Goal: Task Accomplishment & Management: Manage account settings

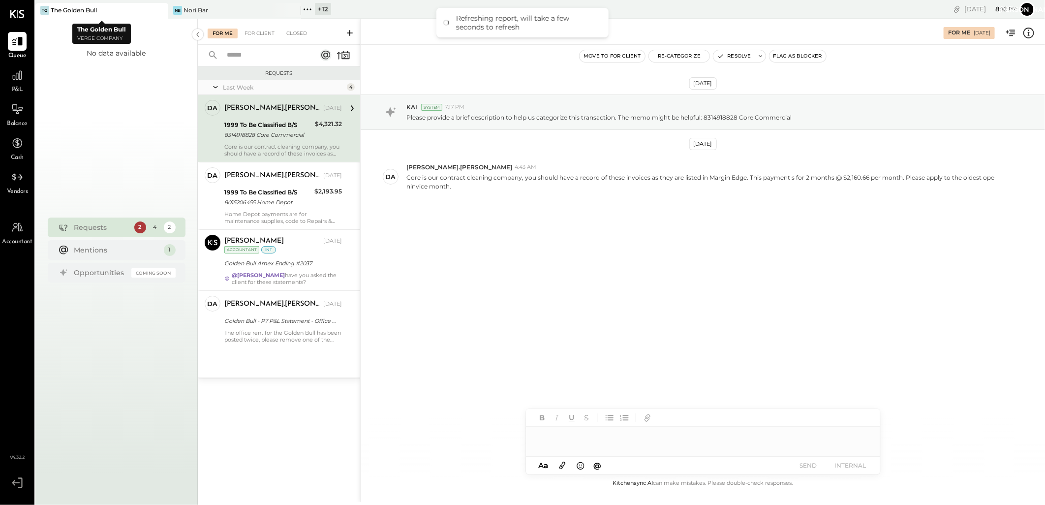
click at [71, 10] on div "The Golden Bull" at bounding box center [74, 10] width 46 height 8
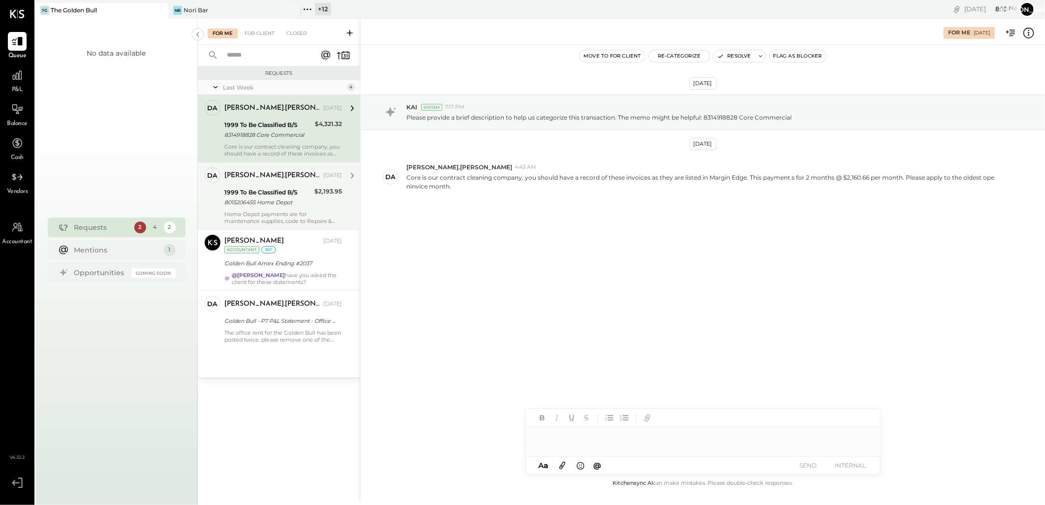
click at [274, 194] on div "1999 To Be Classified B/S" at bounding box center [267, 192] width 87 height 10
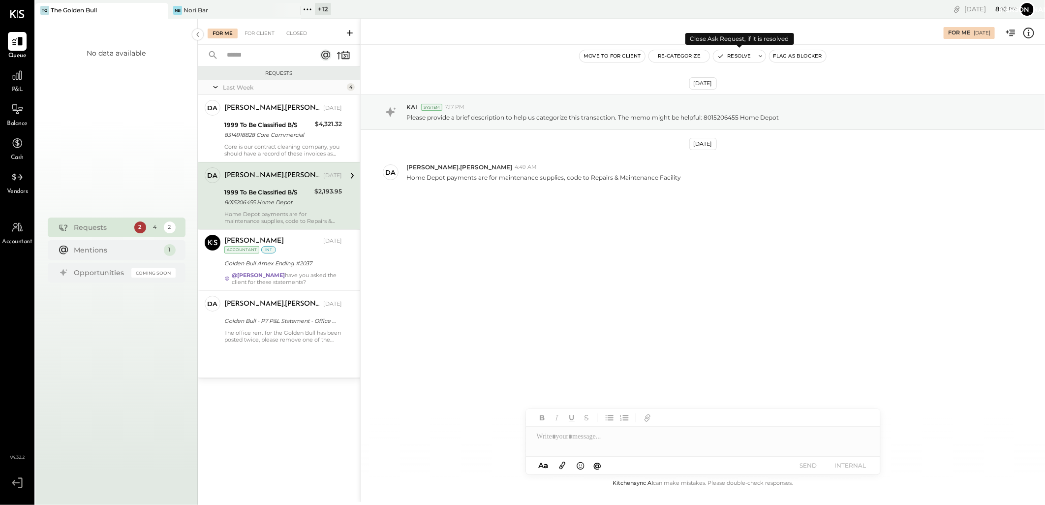
click at [737, 54] on button "Resolve" at bounding box center [734, 56] width 41 height 12
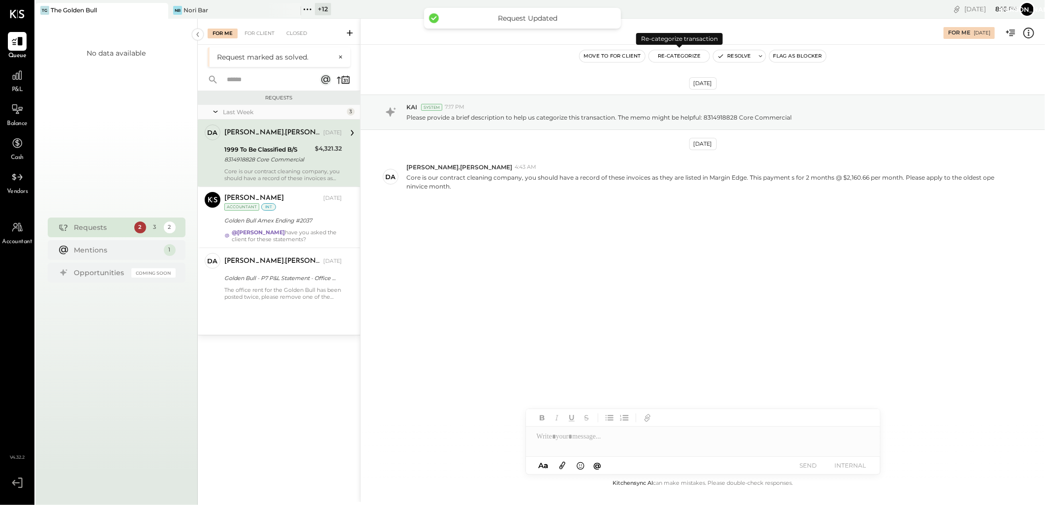
click at [685, 58] on button "Re-Categorize" at bounding box center [679, 56] width 61 height 12
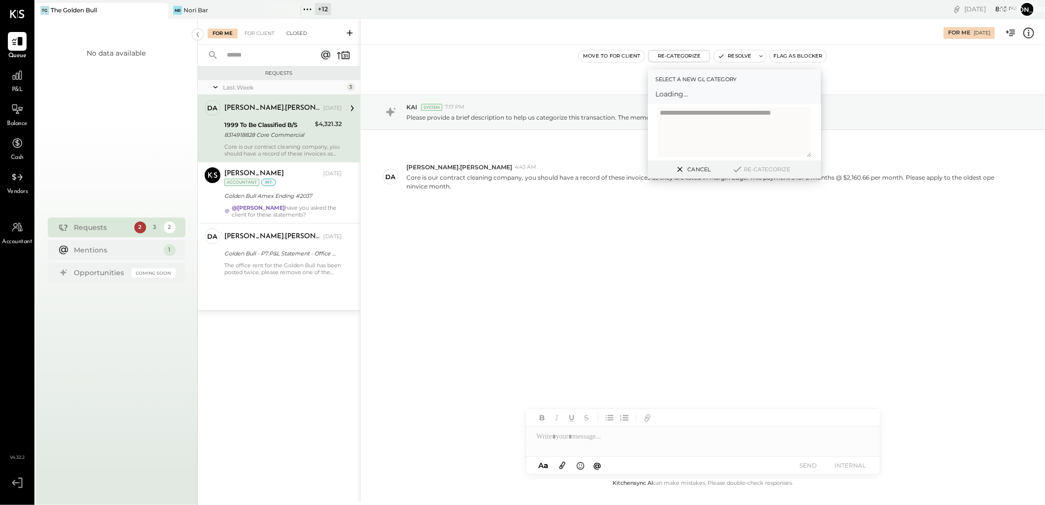
click at [293, 36] on div "Closed" at bounding box center [296, 34] width 31 height 10
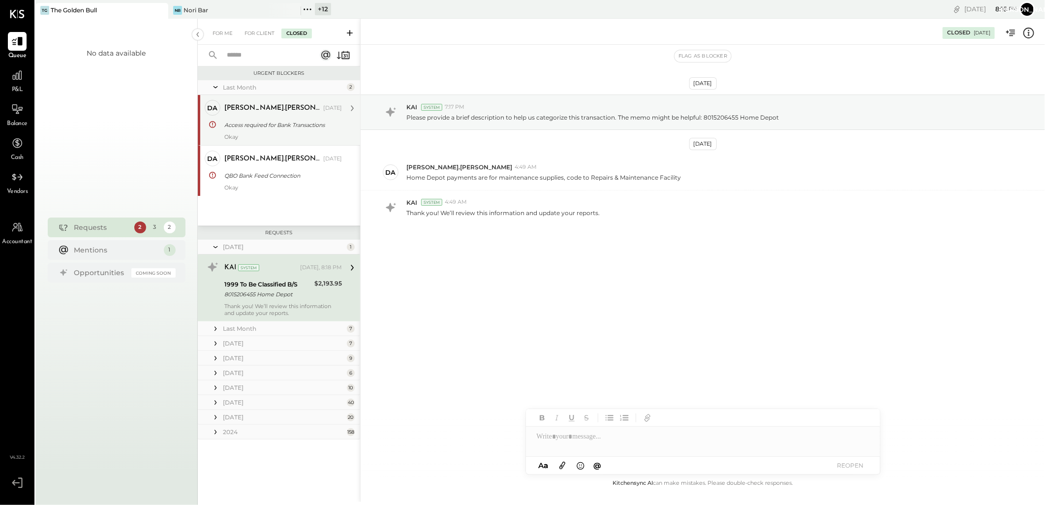
click at [286, 124] on div "Access required for Bank Transactions" at bounding box center [281, 125] width 115 height 10
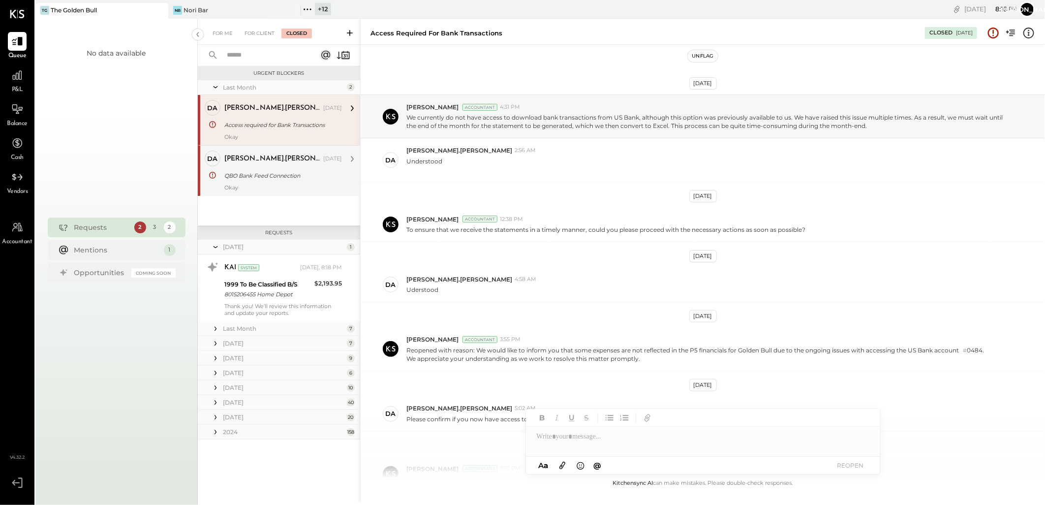
scroll to position [148, 0]
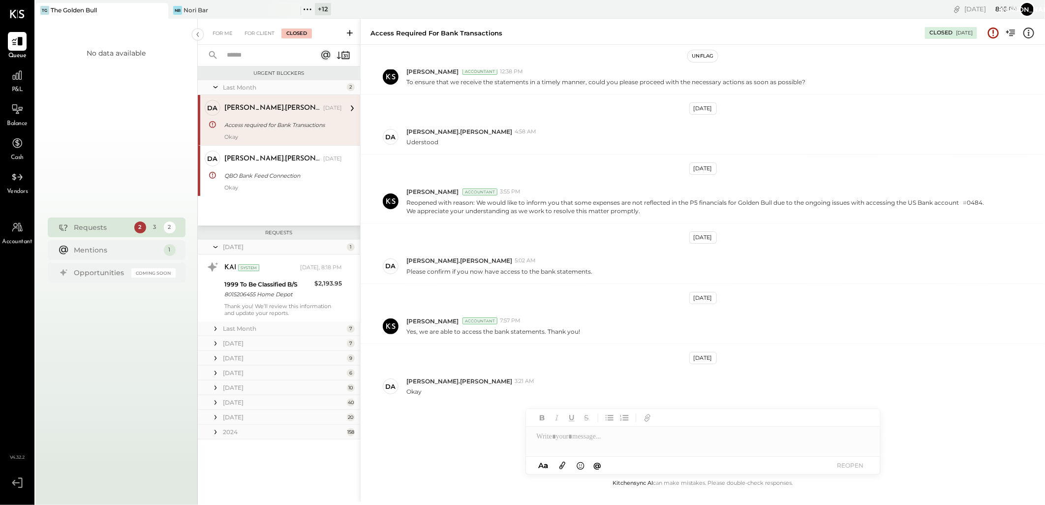
click at [235, 242] on div "Today 1" at bounding box center [279, 247] width 162 height 15
click at [220, 247] on icon at bounding box center [216, 247] width 10 height 25
click at [220, 247] on icon at bounding box center [216, 247] width 10 height 10
click at [285, 248] on div "[DATE]" at bounding box center [284, 247] width 122 height 8
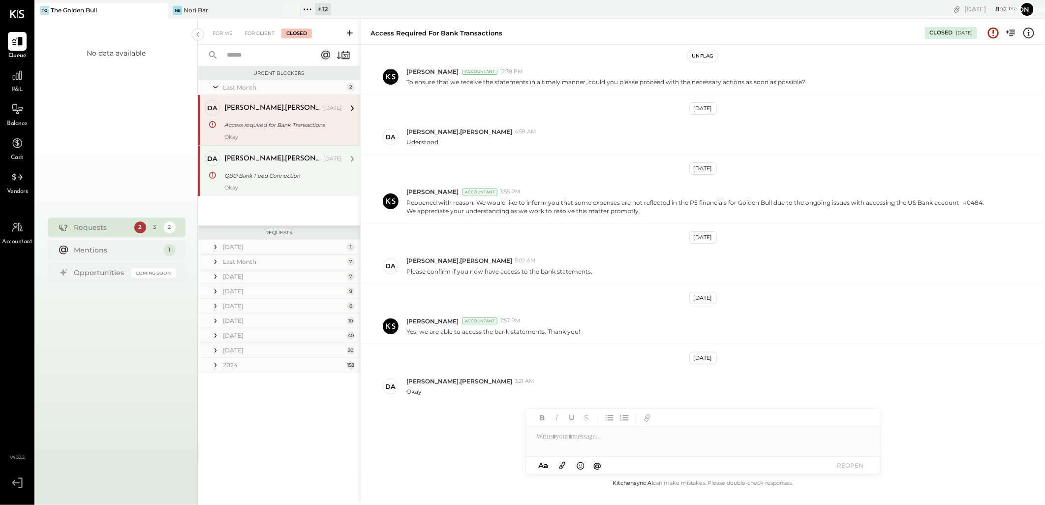
click at [324, 171] on div "QBO Bank Feed Connection" at bounding box center [281, 176] width 115 height 10
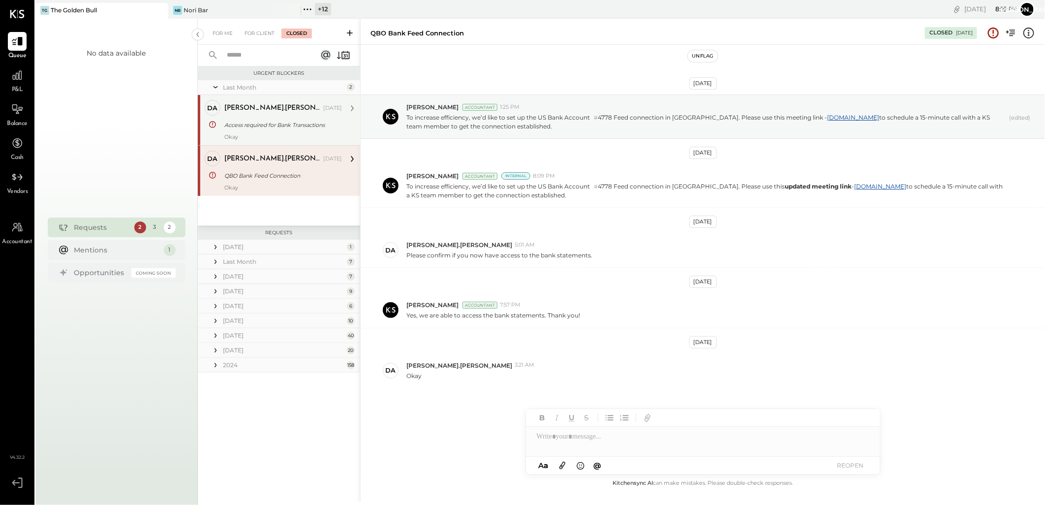
click at [273, 122] on div "Access required for Bank Transactions" at bounding box center [281, 125] width 115 height 10
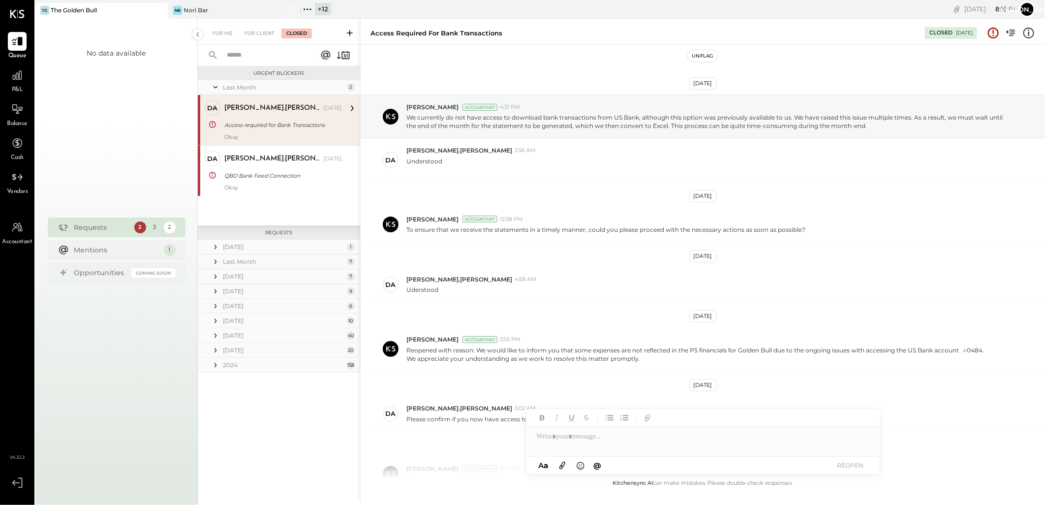
scroll to position [148, 0]
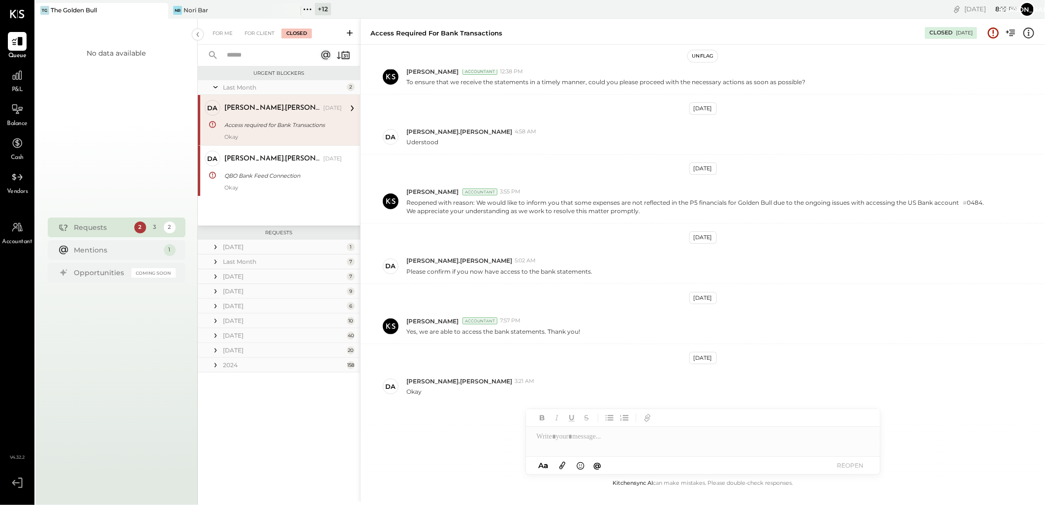
click at [218, 277] on icon at bounding box center [216, 277] width 10 height 10
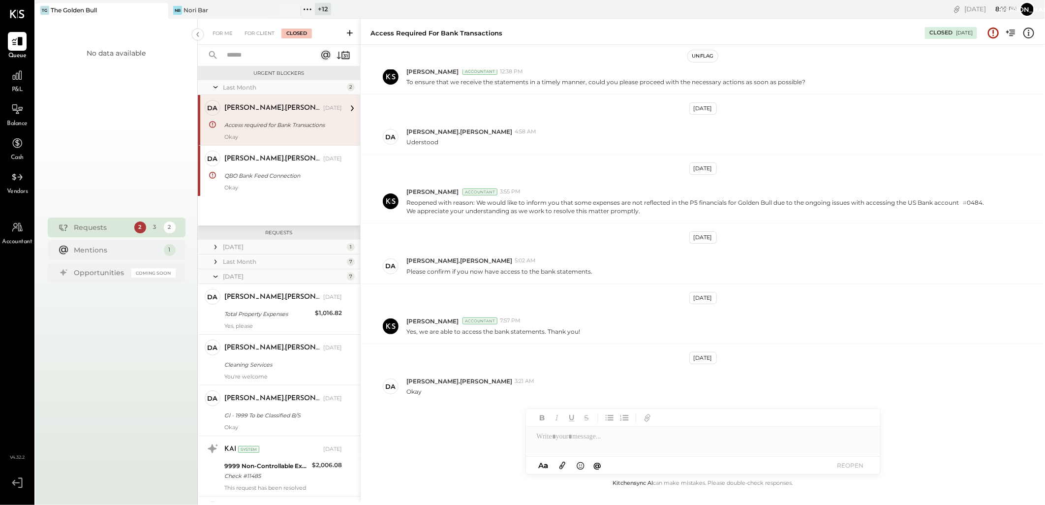
click at [220, 266] on icon at bounding box center [216, 262] width 10 height 10
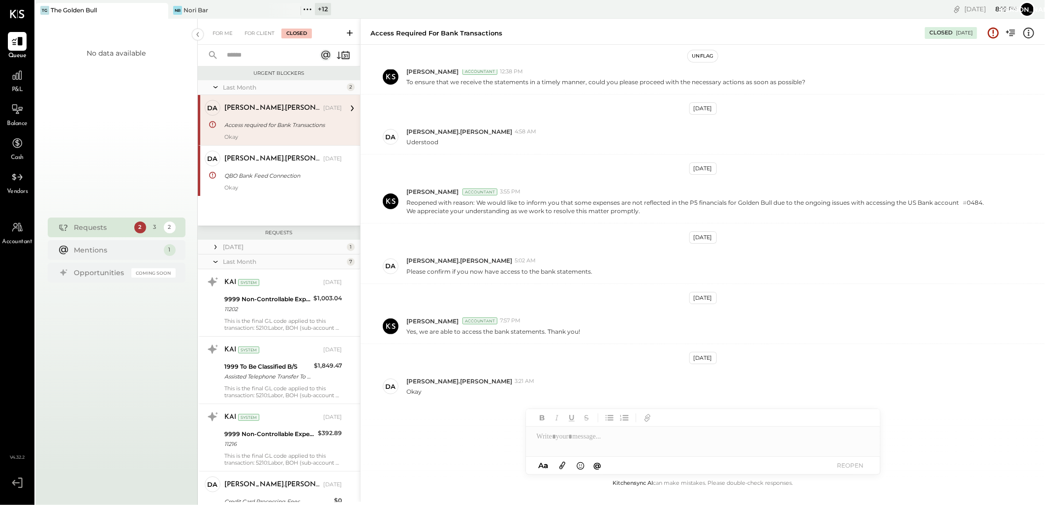
click at [215, 259] on icon at bounding box center [216, 261] width 10 height 25
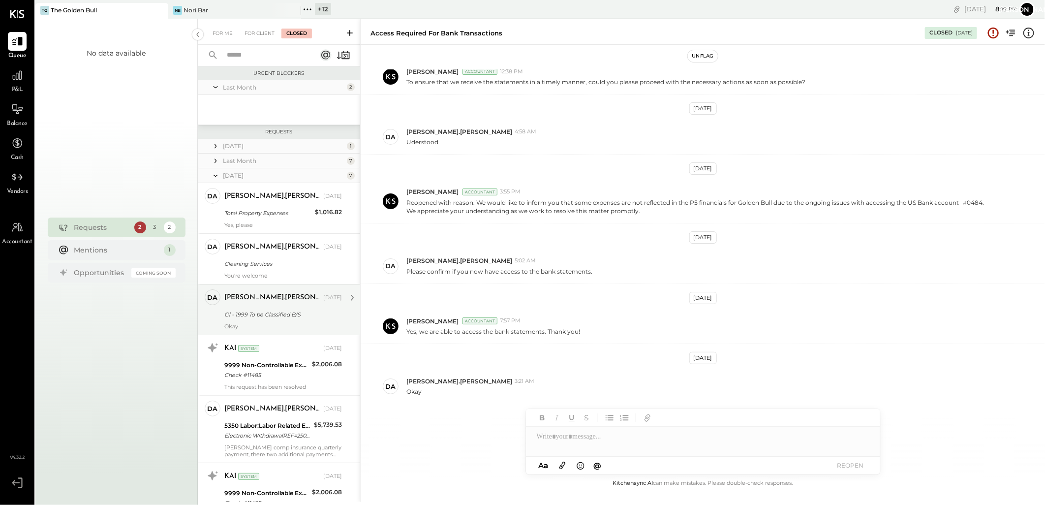
click at [291, 313] on div "Gl - 1999 To be Classified B/S" at bounding box center [281, 315] width 115 height 10
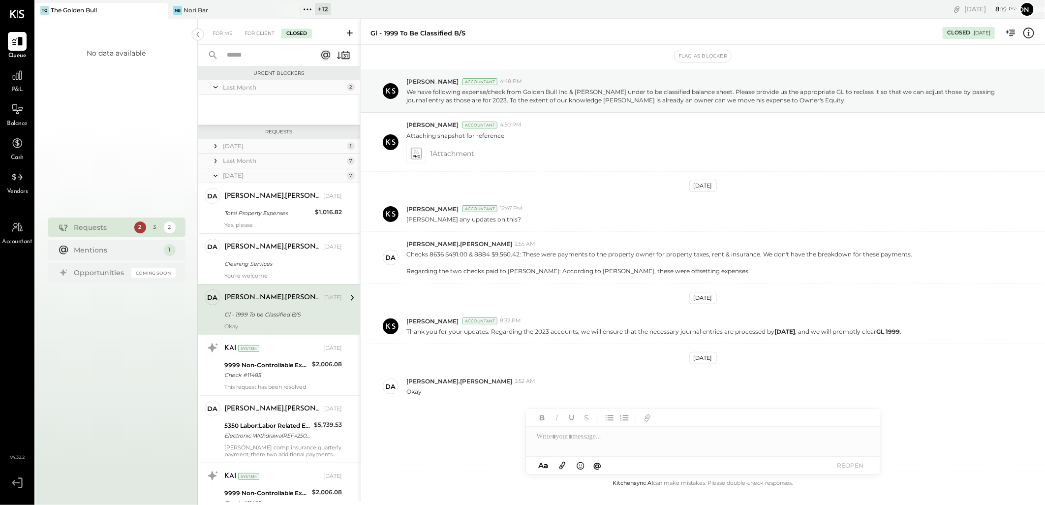
scroll to position [26, 0]
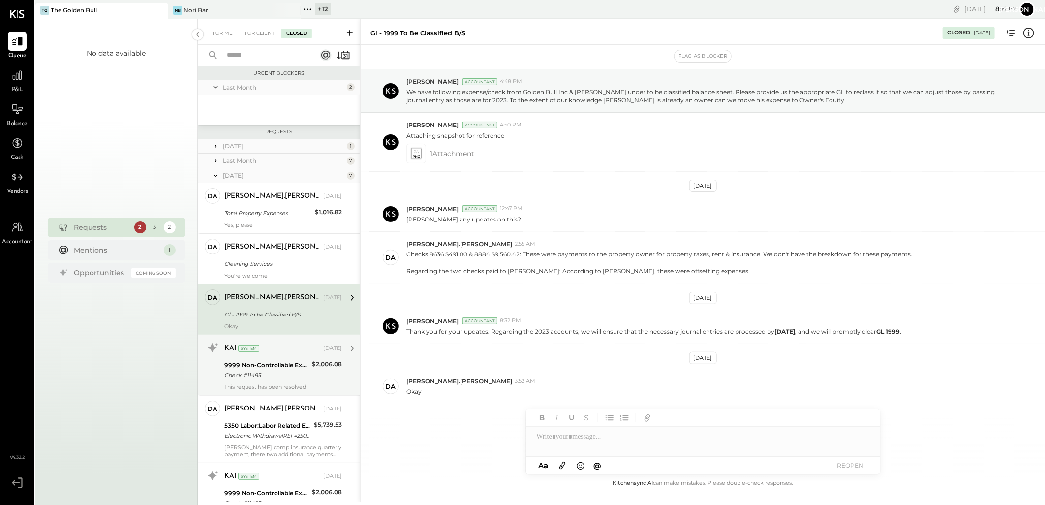
click at [257, 343] on div "KAI System" at bounding box center [272, 348] width 97 height 10
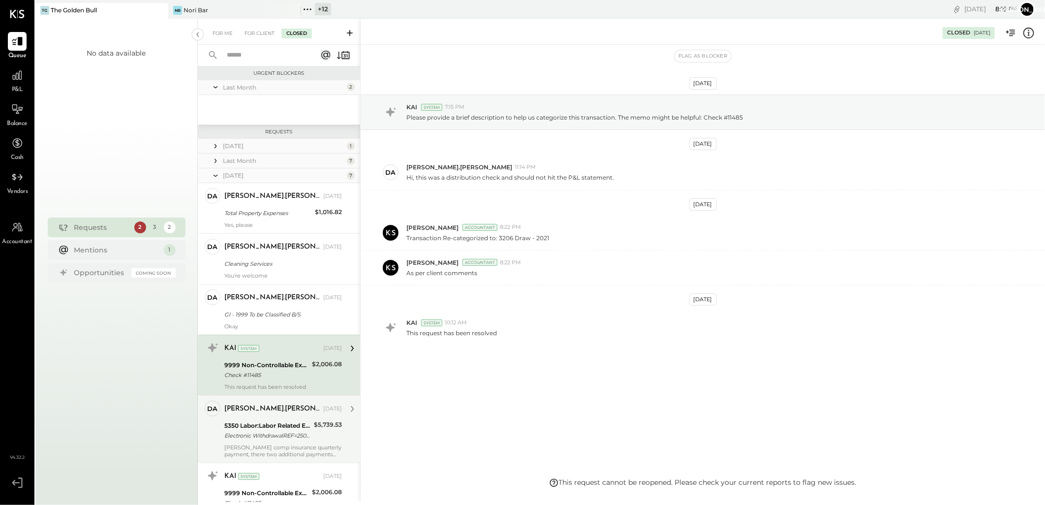
click at [274, 426] on div "5350 Labor:Labor Related Expenses:EPLI Insurance" at bounding box center [267, 426] width 87 height 10
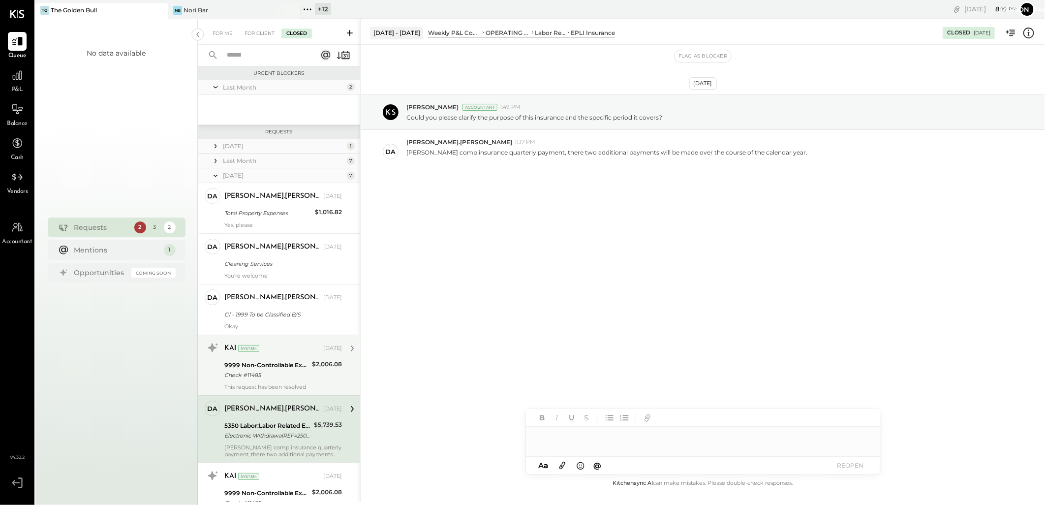
scroll to position [109, 0]
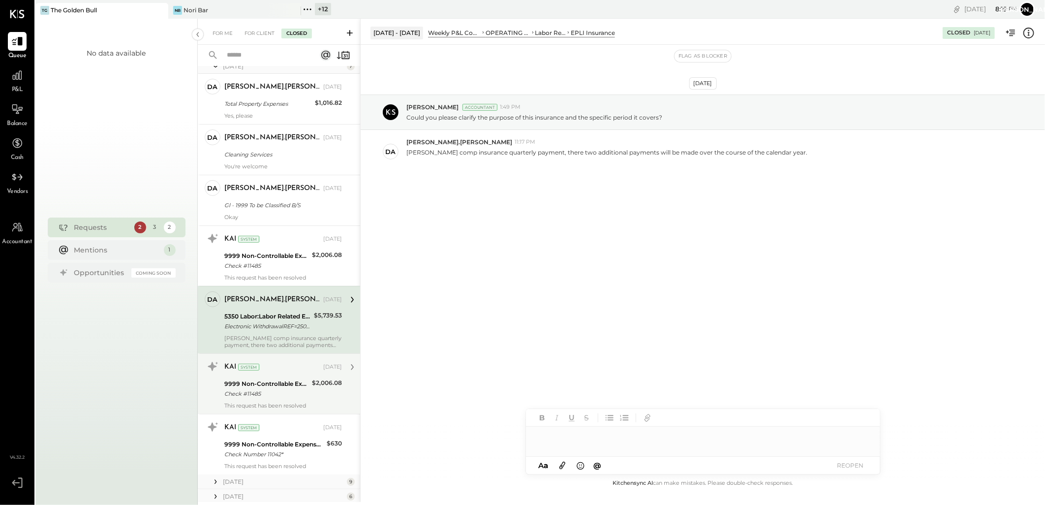
click at [294, 389] on div "Check #11485" at bounding box center [266, 394] width 85 height 10
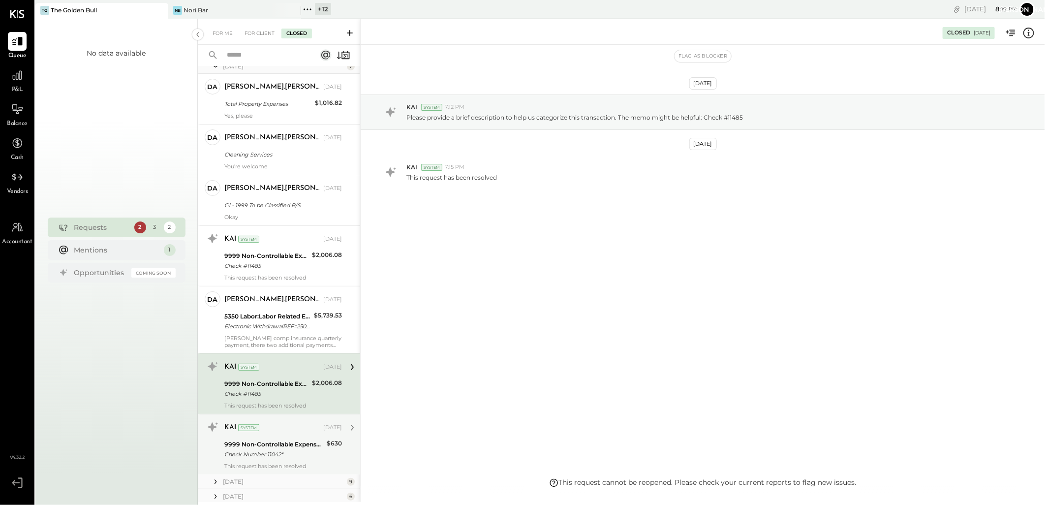
click at [285, 440] on div "9999 Non-Controllable Expenses:Other Income and Expenses:To Be Classified" at bounding box center [273, 444] width 99 height 10
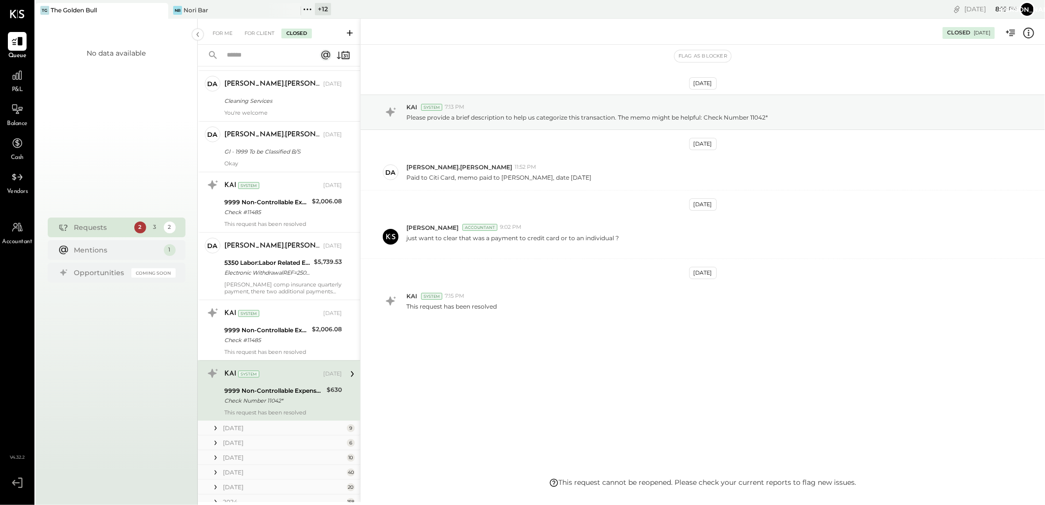
scroll to position [199, 0]
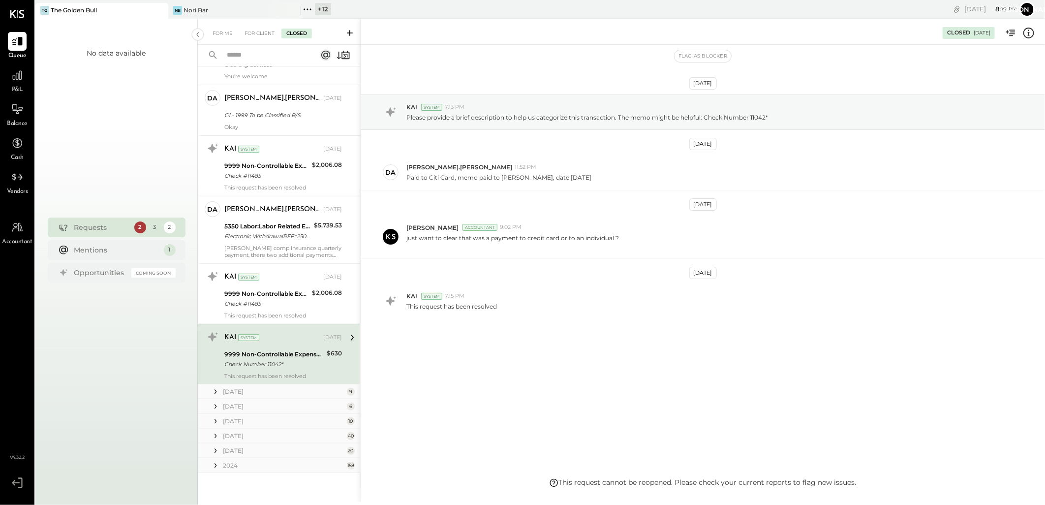
click at [218, 397] on div at bounding box center [216, 391] width 10 height 13
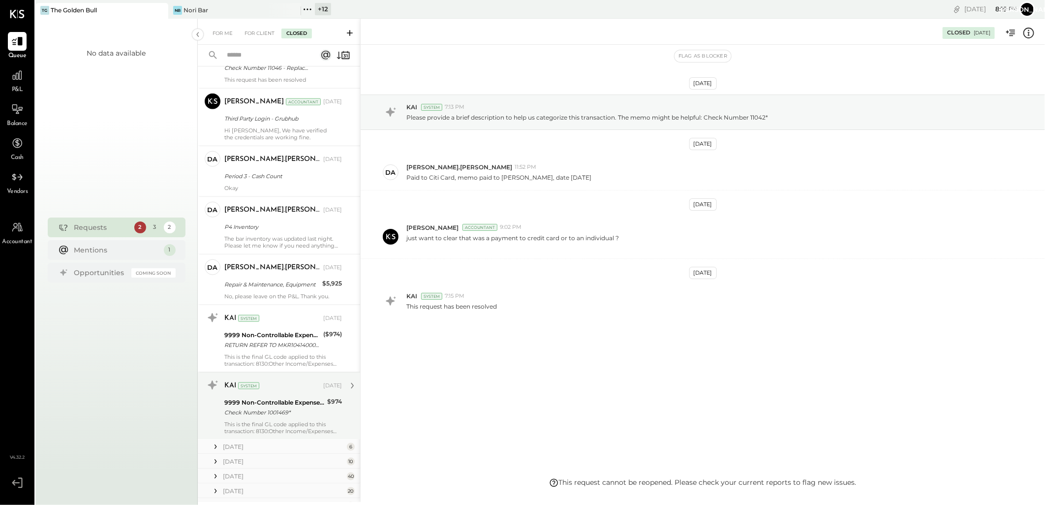
scroll to position [732, 0]
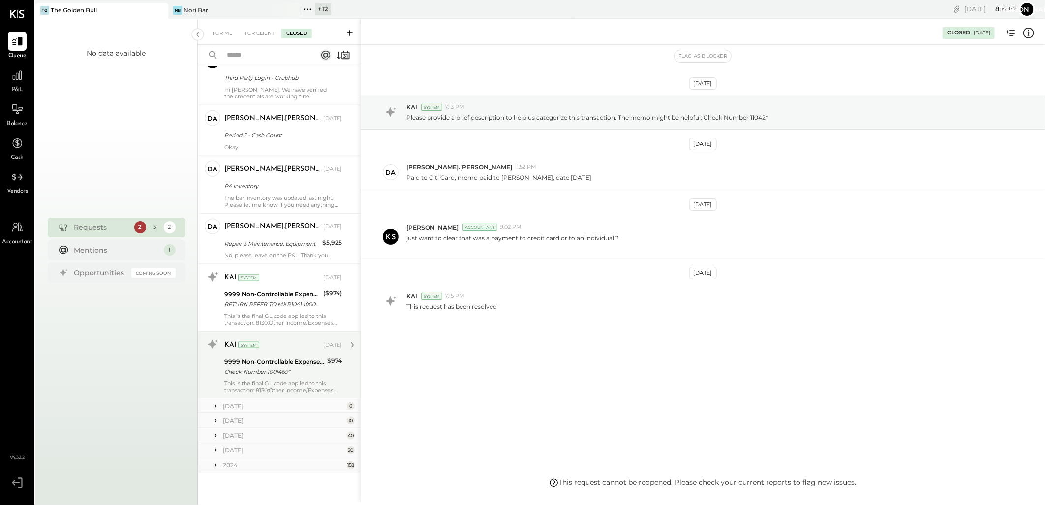
click at [218, 464] on icon at bounding box center [216, 465] width 10 height 10
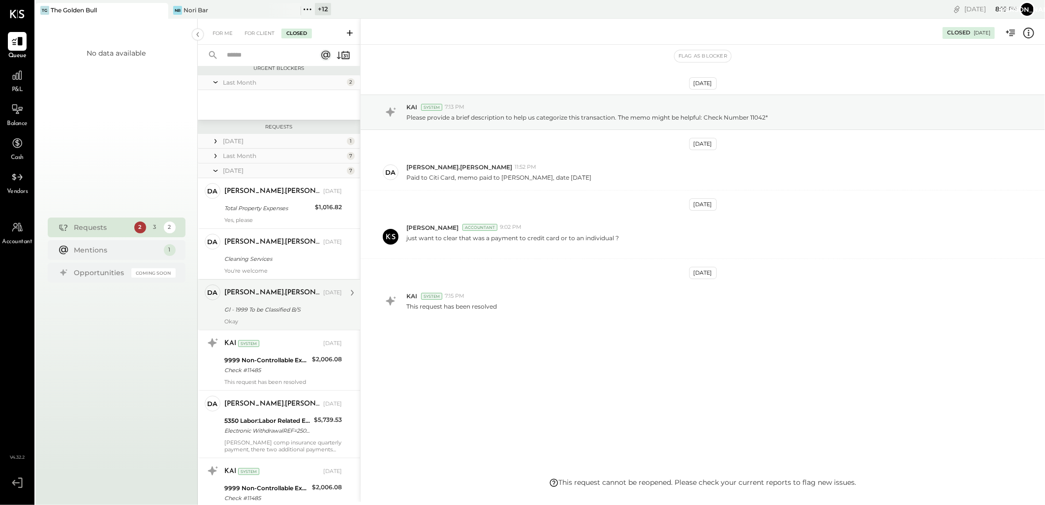
scroll to position [0, 0]
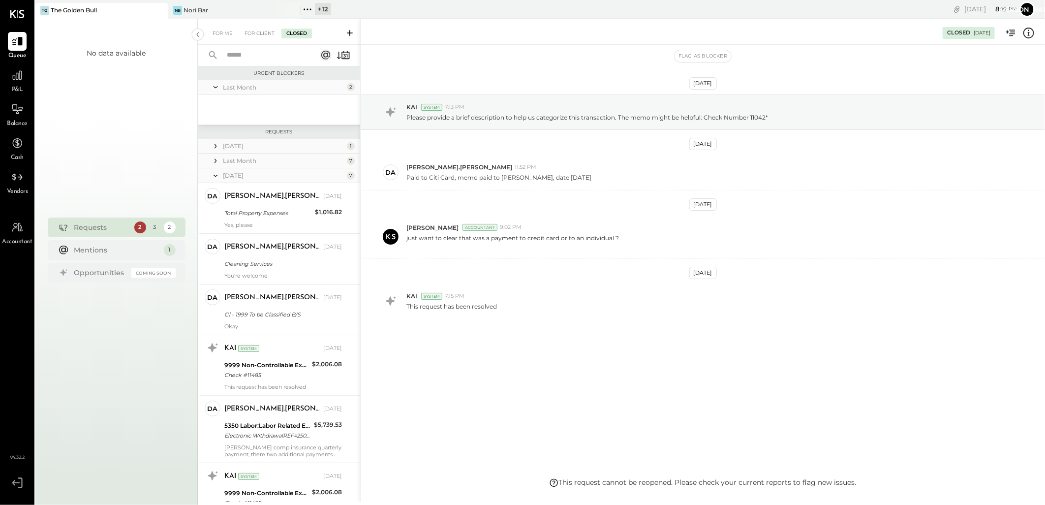
click at [220, 87] on icon at bounding box center [216, 87] width 10 height 25
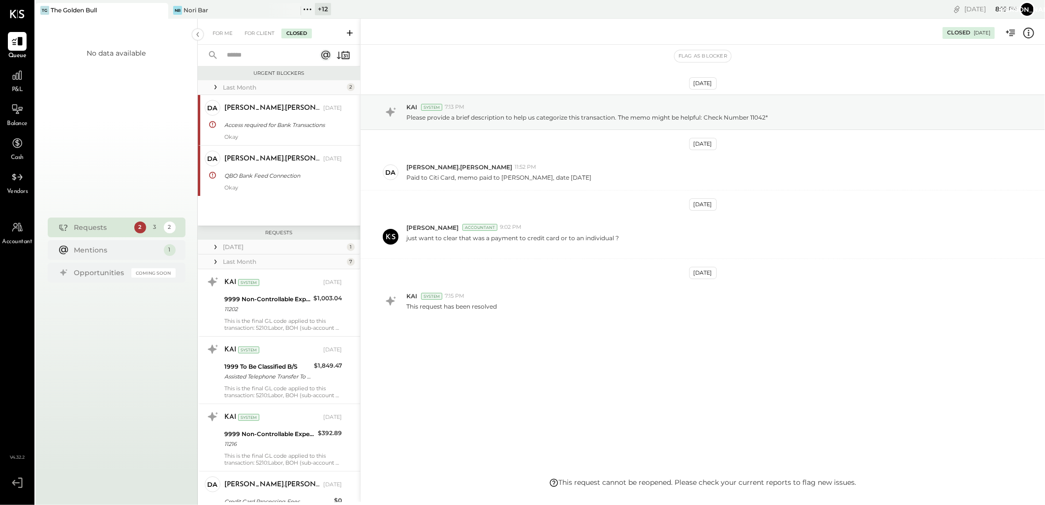
click at [215, 245] on icon at bounding box center [216, 247] width 2 height 4
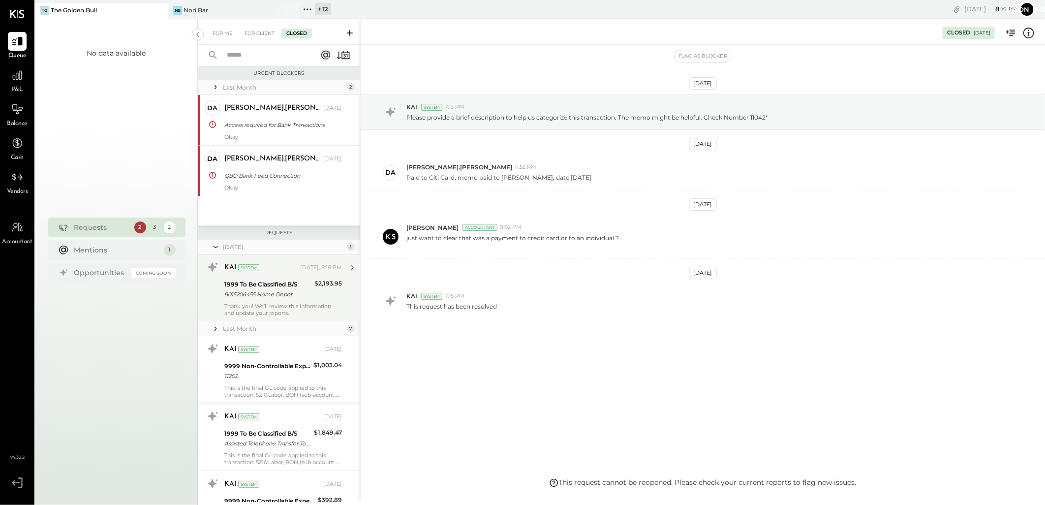
click at [284, 295] on div "8015206455 Home Depot" at bounding box center [267, 294] width 87 height 10
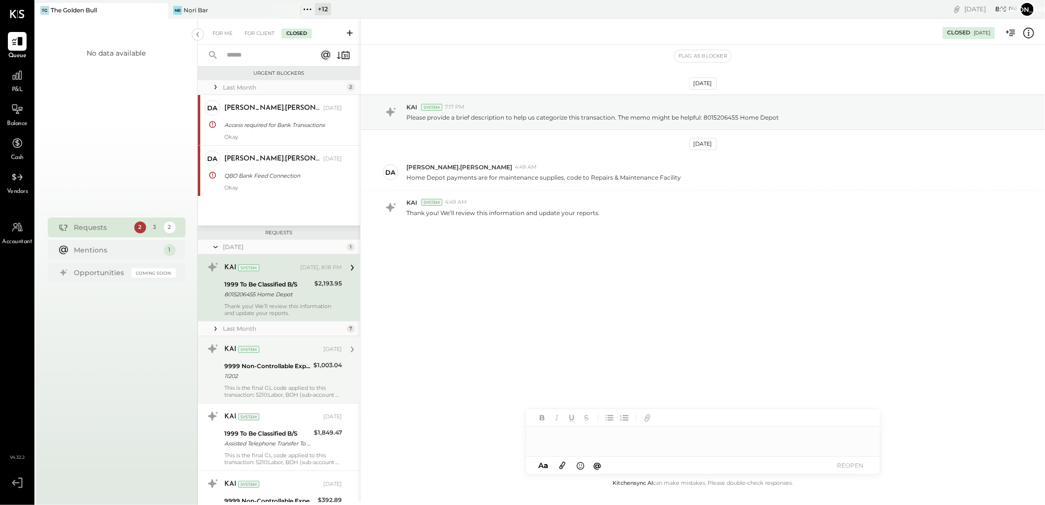
click at [282, 365] on div "9999 Non-Controllable Expenses:Other Income and Expenses:To Be Classified" at bounding box center [267, 366] width 86 height 10
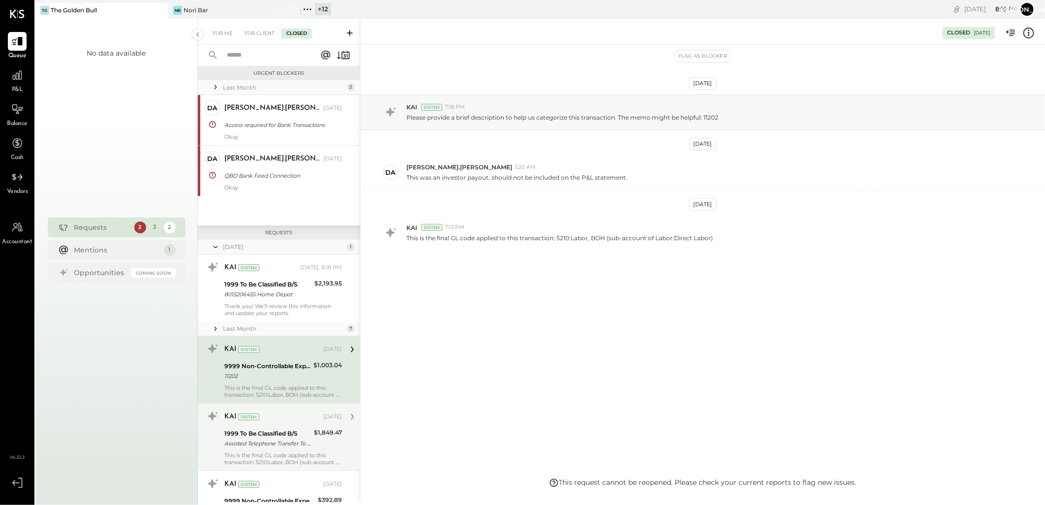
click at [283, 429] on div "1999 To Be Classified B/S" at bounding box center [267, 434] width 87 height 10
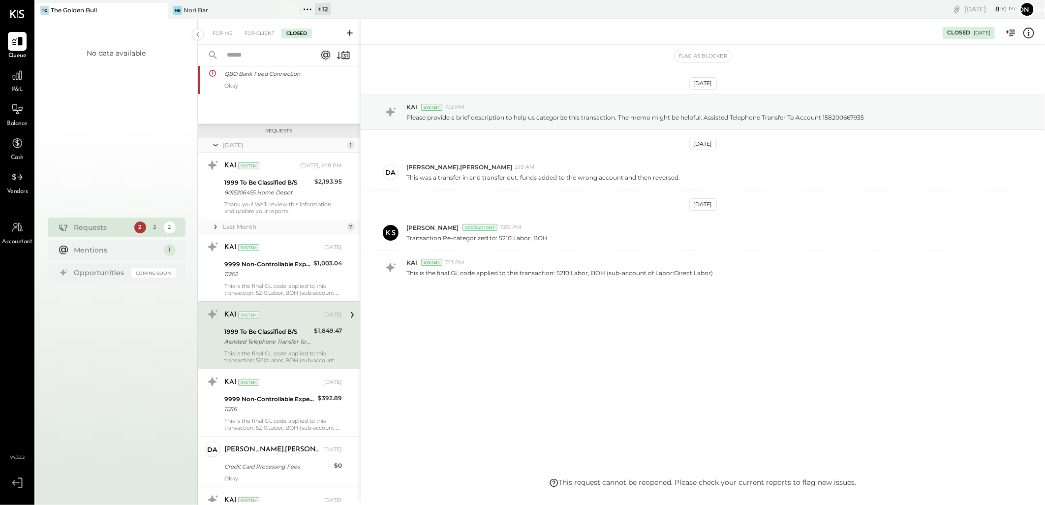
scroll to position [109, 0]
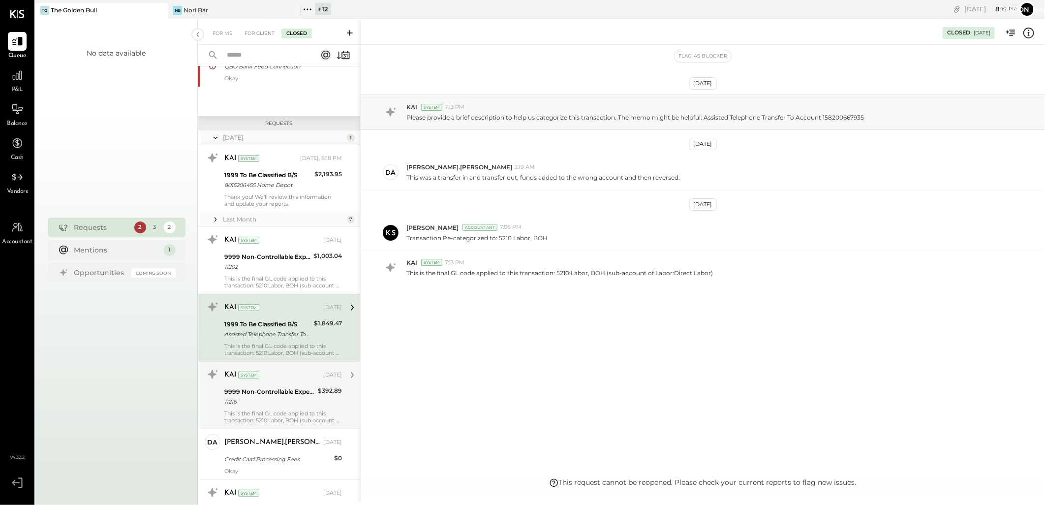
click at [284, 386] on div "9999 Non-Controllable Expenses:Other Income and Expenses:To Be Classified 11216" at bounding box center [269, 397] width 91 height 22
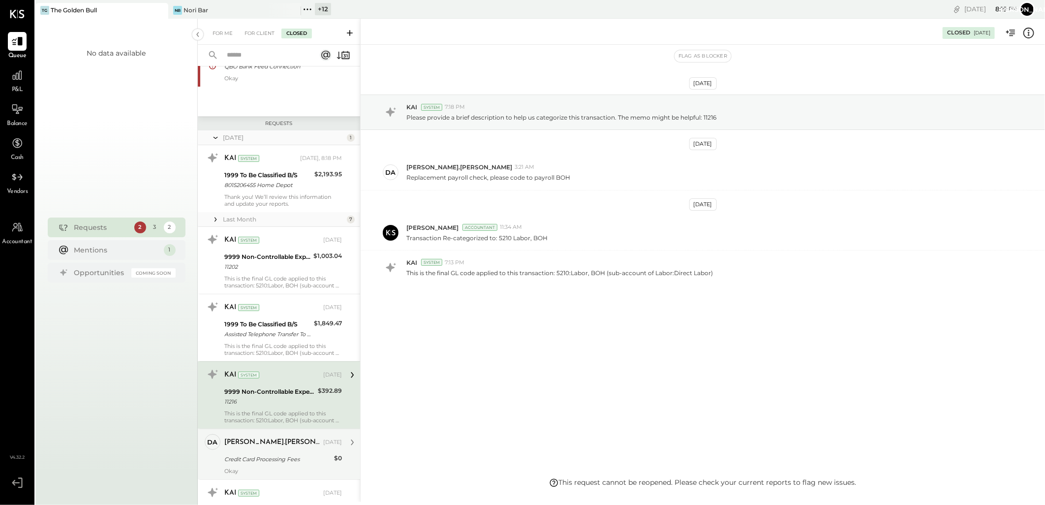
click at [307, 438] on div "[PERSON_NAME].[PERSON_NAME]" at bounding box center [272, 442] width 97 height 10
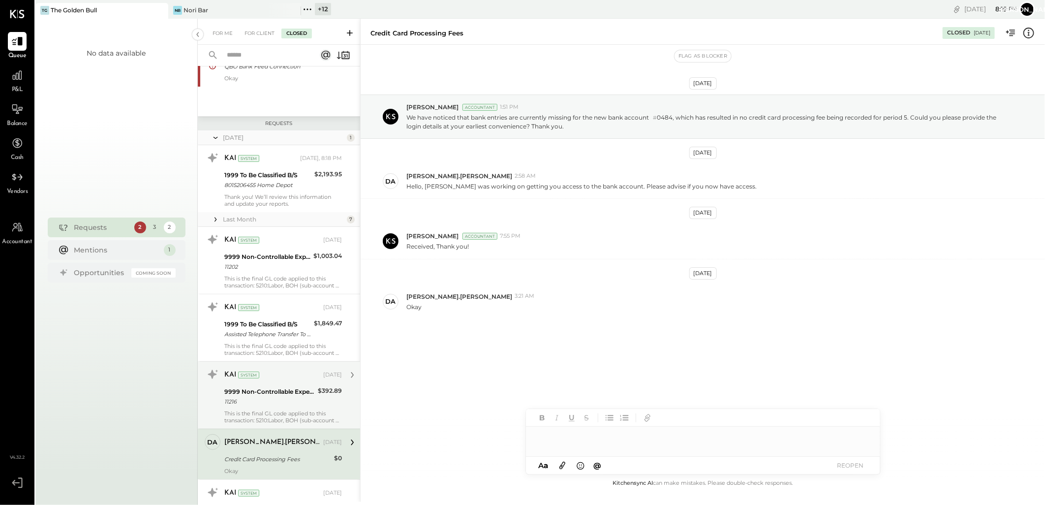
scroll to position [218, 0]
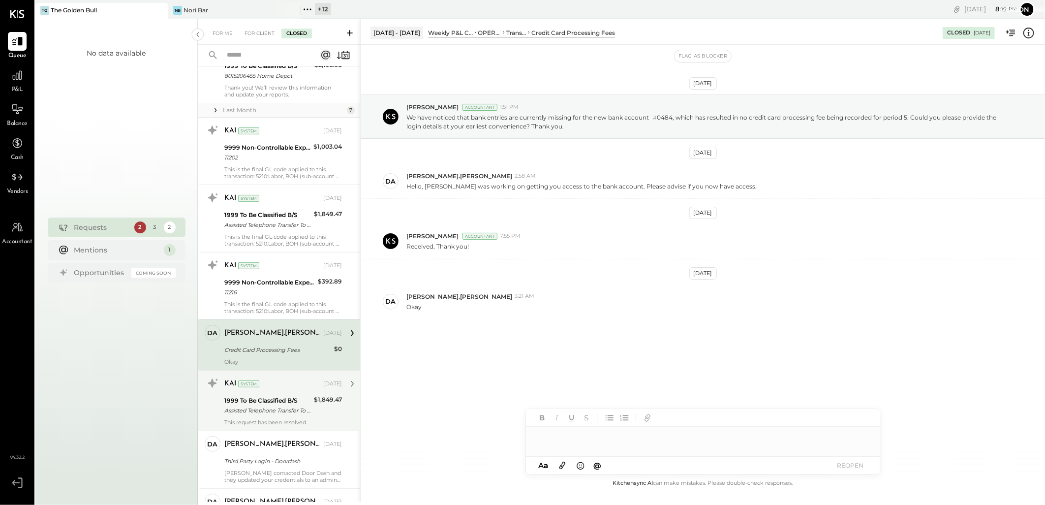
click at [287, 404] on div "1999 To Be Classified B/S" at bounding box center [267, 401] width 87 height 10
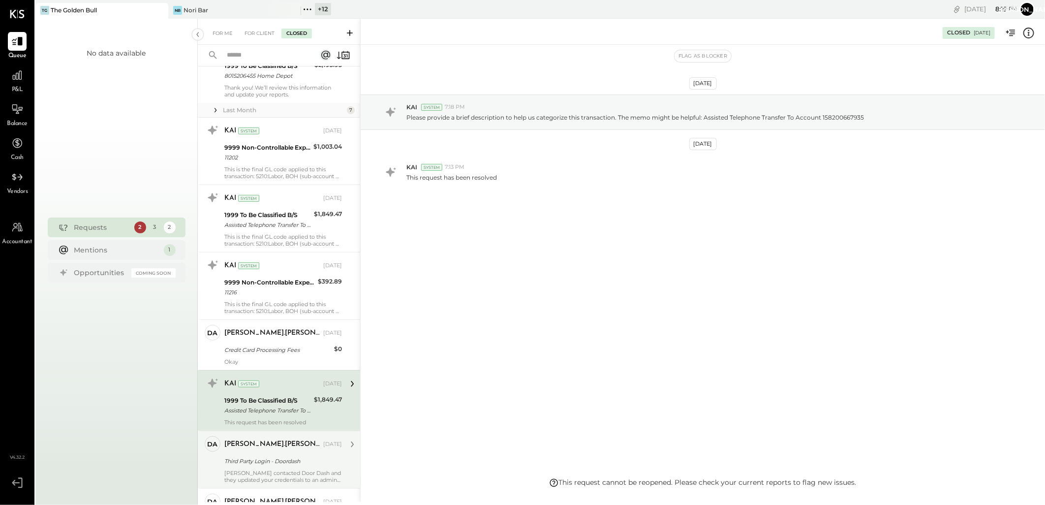
click at [283, 459] on div "Third Party Login - Doordash" at bounding box center [281, 461] width 115 height 10
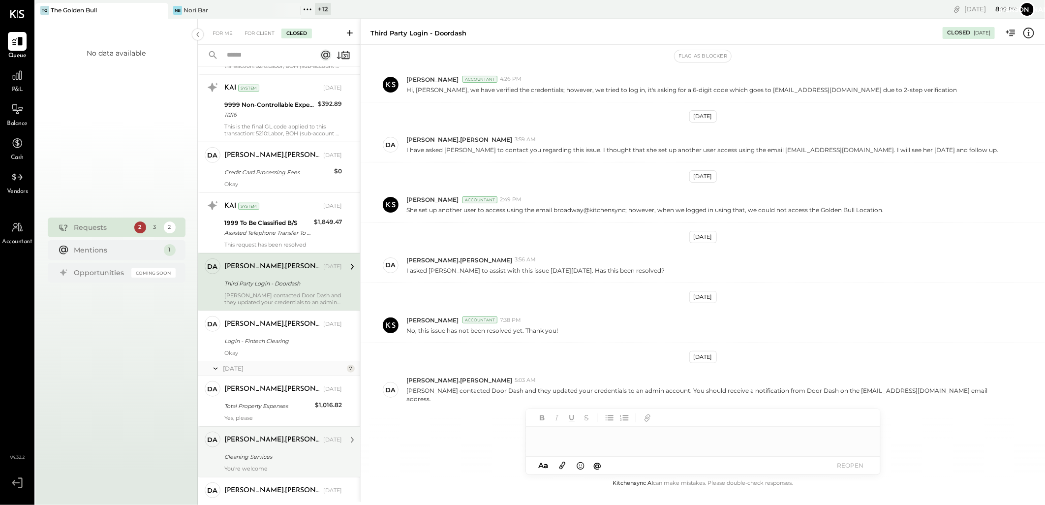
scroll to position [437, 0]
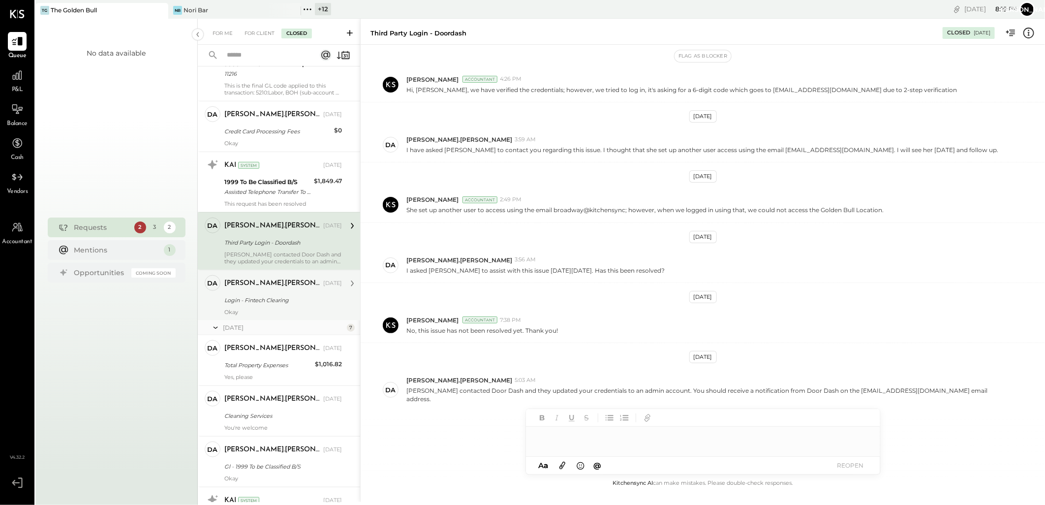
click at [276, 300] on div "Login - Fintech Clearing" at bounding box center [281, 300] width 115 height 10
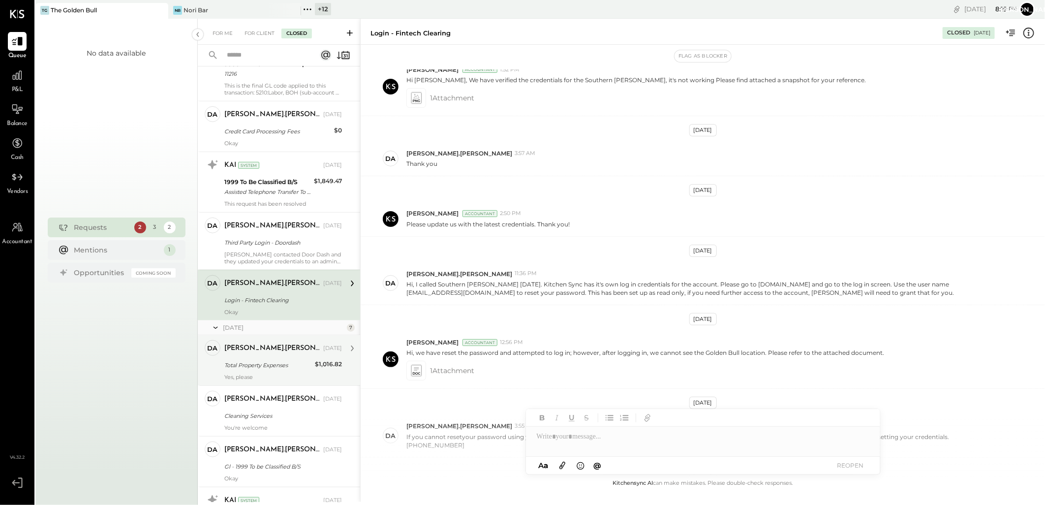
scroll to position [676, 0]
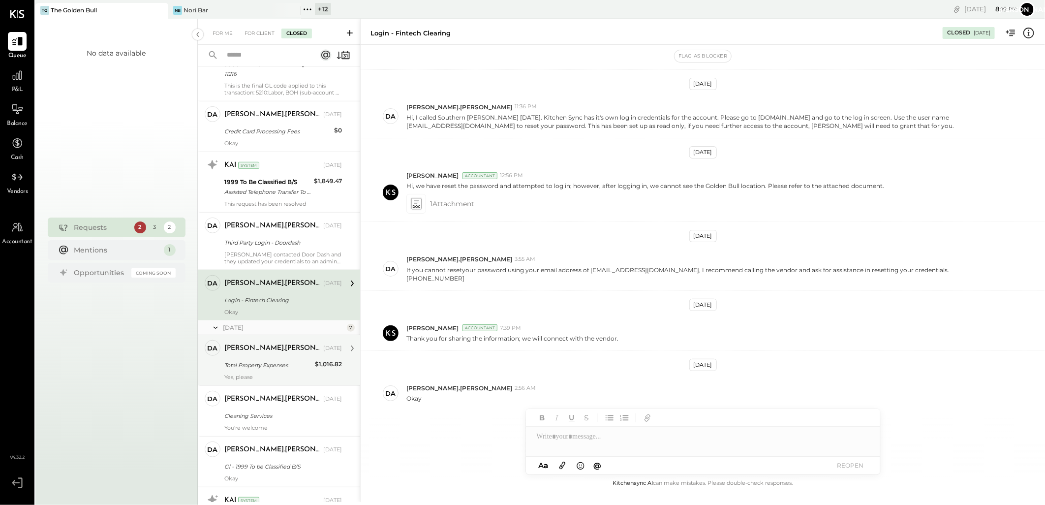
click at [267, 356] on div "david.stevenson Jun 20, 2025" at bounding box center [283, 348] width 118 height 17
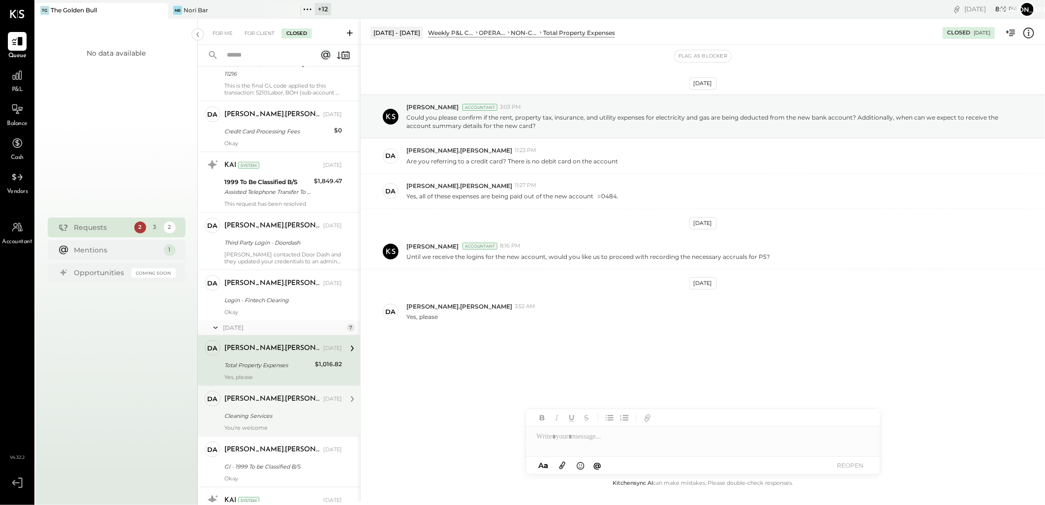
click at [289, 426] on div "You're welcome" at bounding box center [283, 427] width 118 height 7
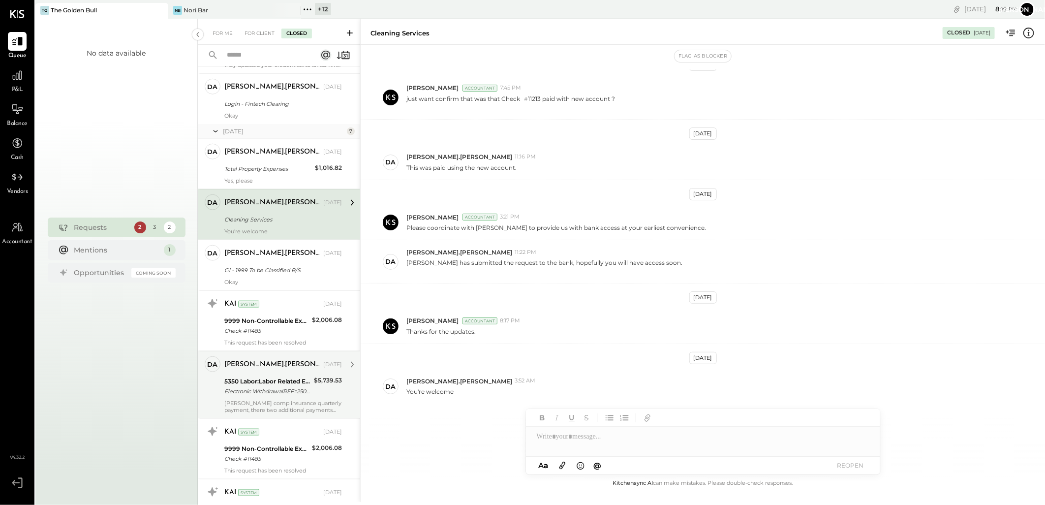
scroll to position [656, 0]
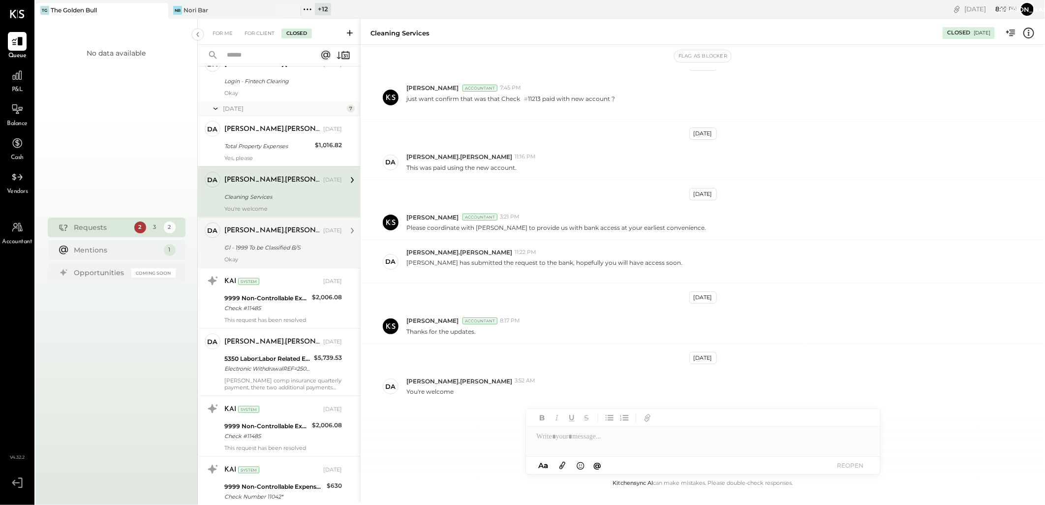
click at [274, 242] on div "Gl - 1999 To be Classified B/S" at bounding box center [281, 248] width 115 height 12
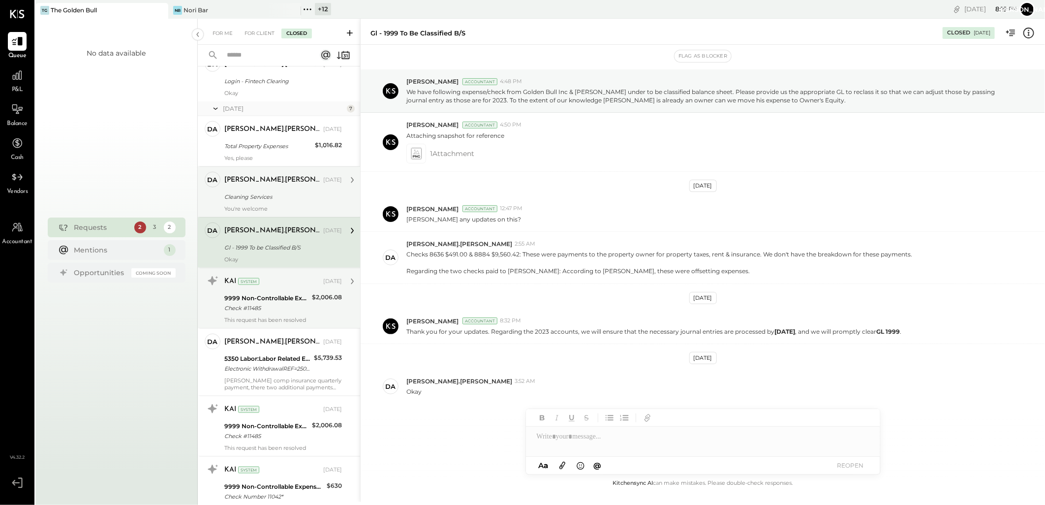
scroll to position [26, 0]
click at [274, 308] on div "Check #11485" at bounding box center [266, 308] width 85 height 10
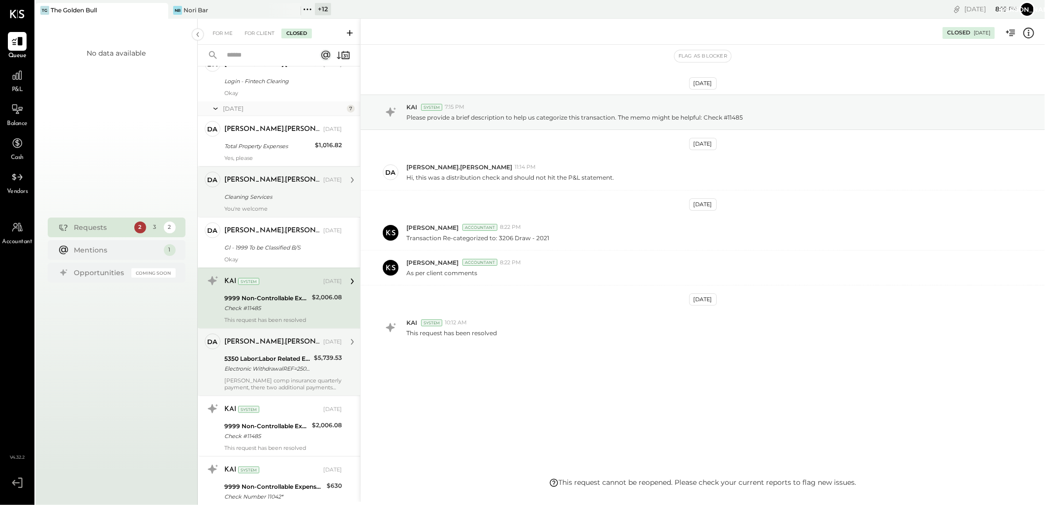
click at [288, 366] on div "Electronic WithdrawalREF=250930066686550Y00To Employers InsuraF800146791debitpm…" at bounding box center [267, 369] width 87 height 10
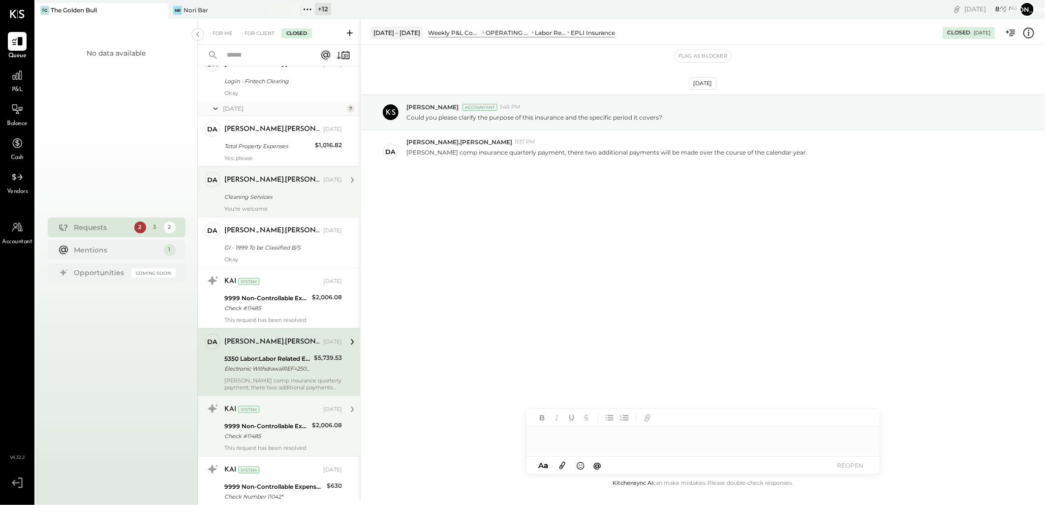
click at [293, 414] on div "KAI System" at bounding box center [272, 409] width 97 height 10
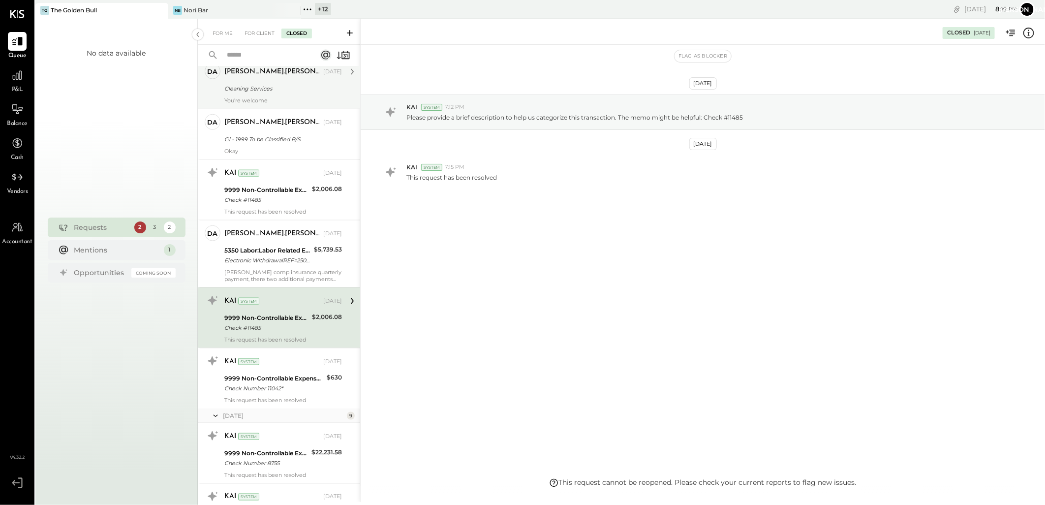
scroll to position [765, 0]
click at [296, 379] on div "9999 Non-Controllable Expenses:Other Income and Expenses:To Be Classified" at bounding box center [273, 378] width 99 height 10
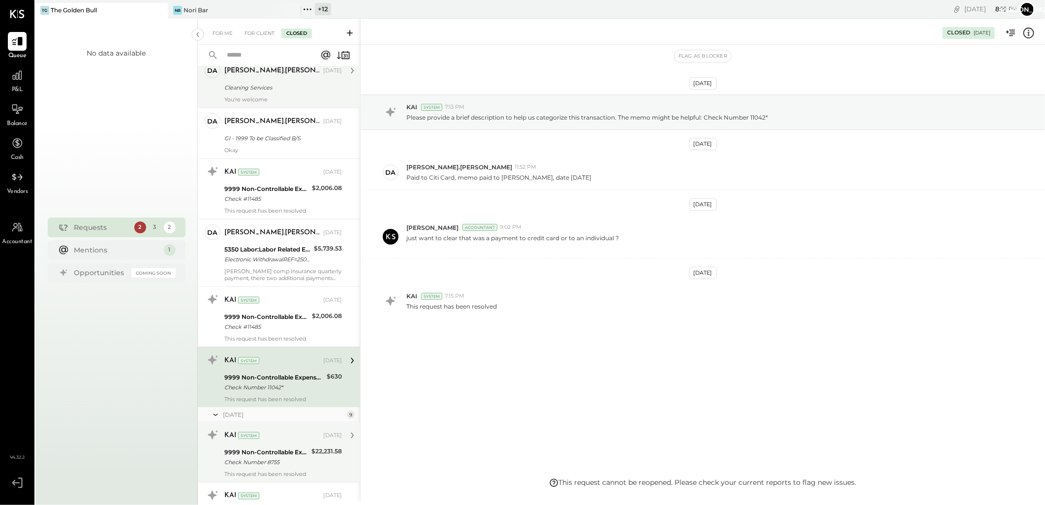
click at [293, 445] on div "KAI System May 15, 2025 9999 Non-Controllable Expenses:Other Income and Expense…" at bounding box center [283, 452] width 118 height 50
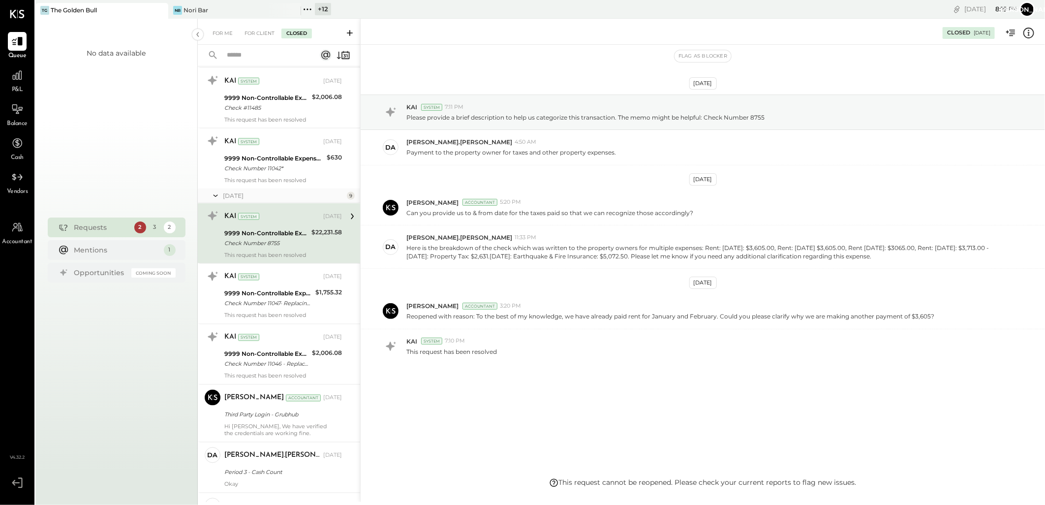
scroll to position [711, 0]
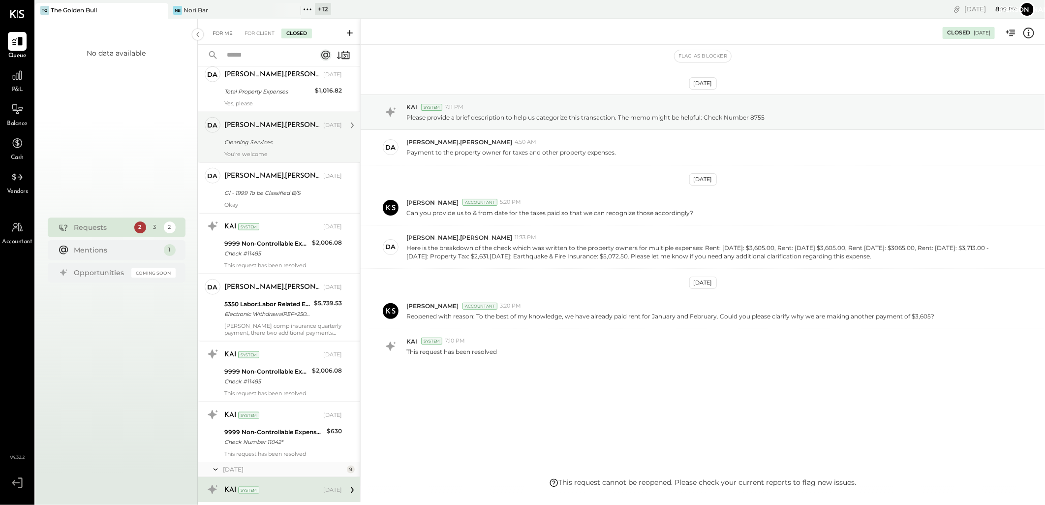
click at [228, 35] on div "For Me" at bounding box center [223, 34] width 30 height 10
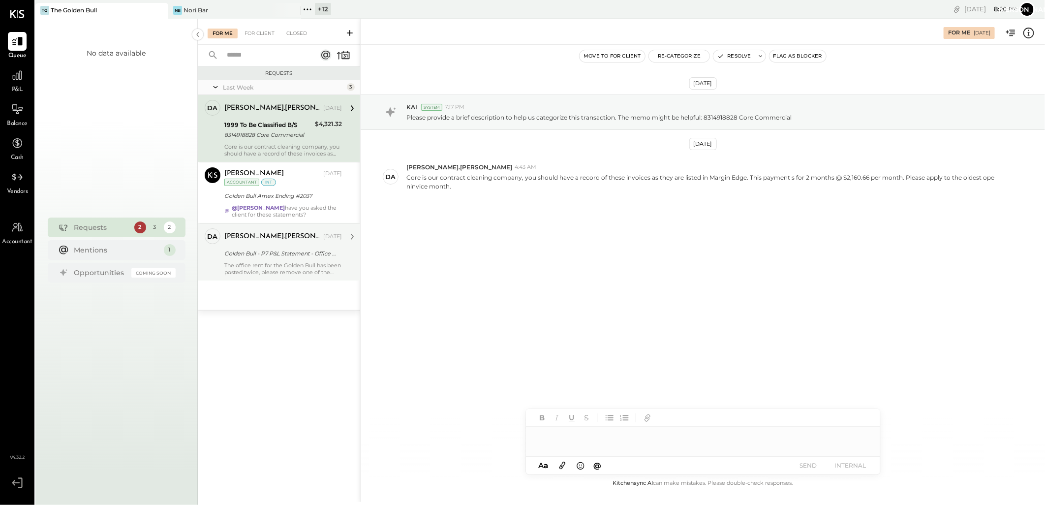
click at [292, 252] on div "Golden Bull - P7 P&L Statement - Office Rent $3,713 double booked" at bounding box center [281, 253] width 115 height 10
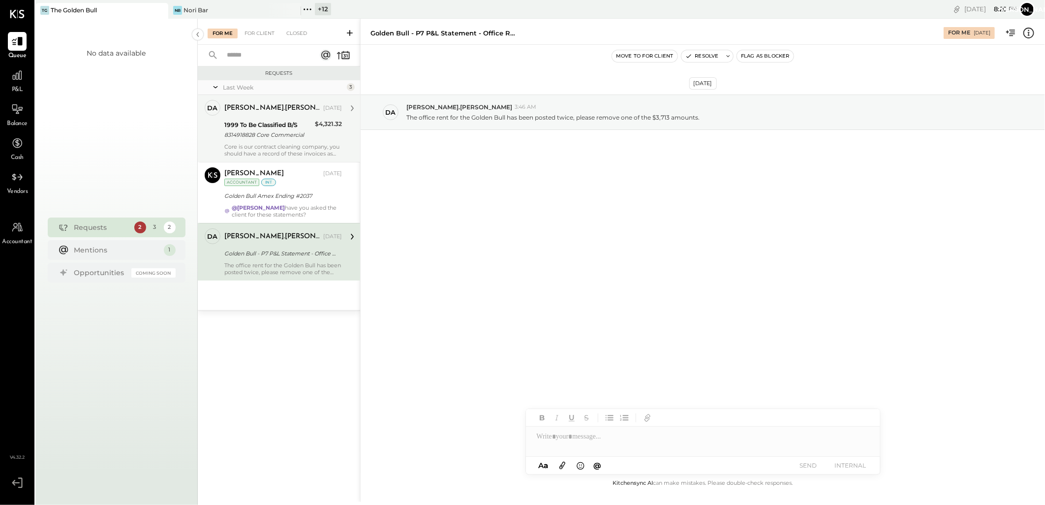
click at [286, 154] on div "Core is our contract cleaning company, you should have a record of these invoic…" at bounding box center [283, 150] width 118 height 14
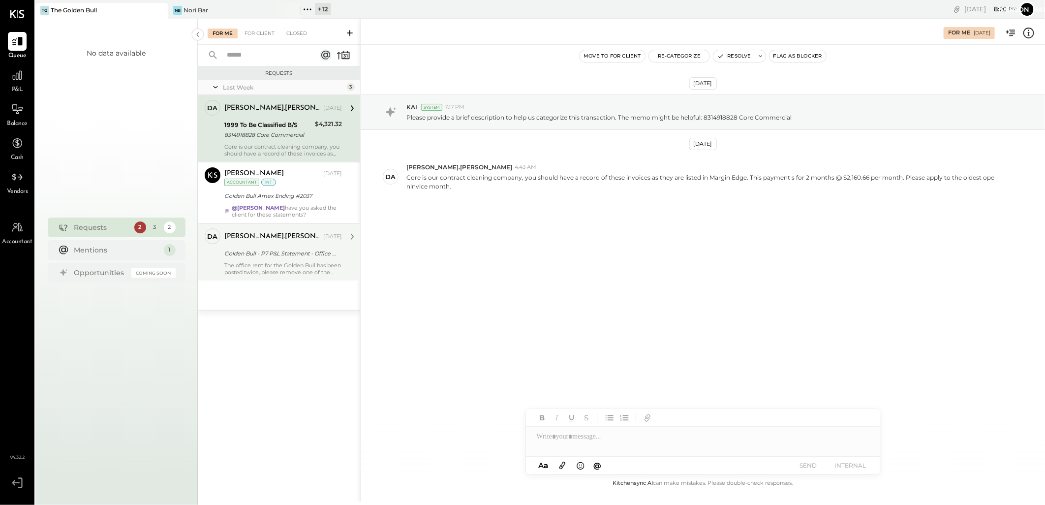
click at [272, 248] on div "Golden Bull - P7 P&L Statement - Office Rent $3,713 double booked" at bounding box center [281, 254] width 115 height 12
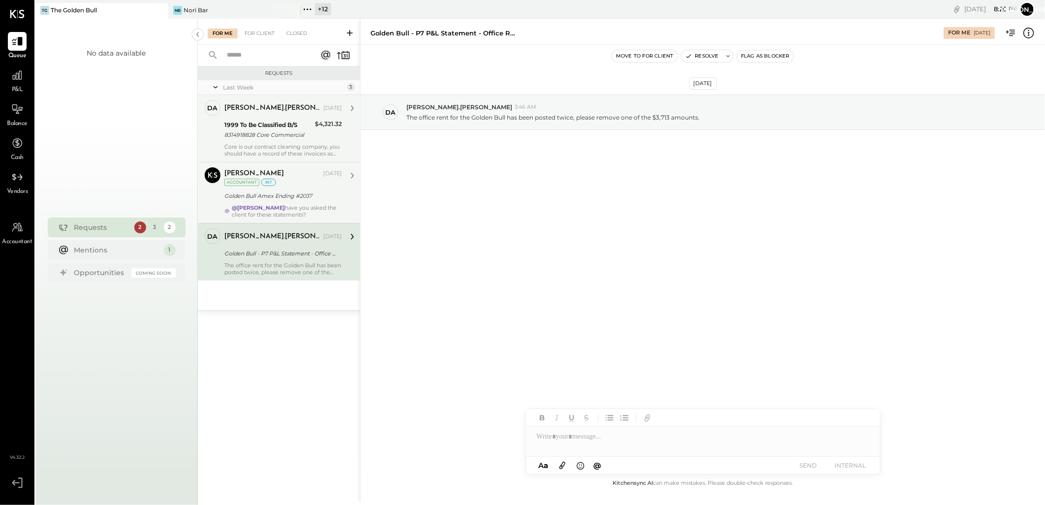
click at [277, 200] on div "Golden Bull Amex Ending #2037" at bounding box center [281, 196] width 115 height 10
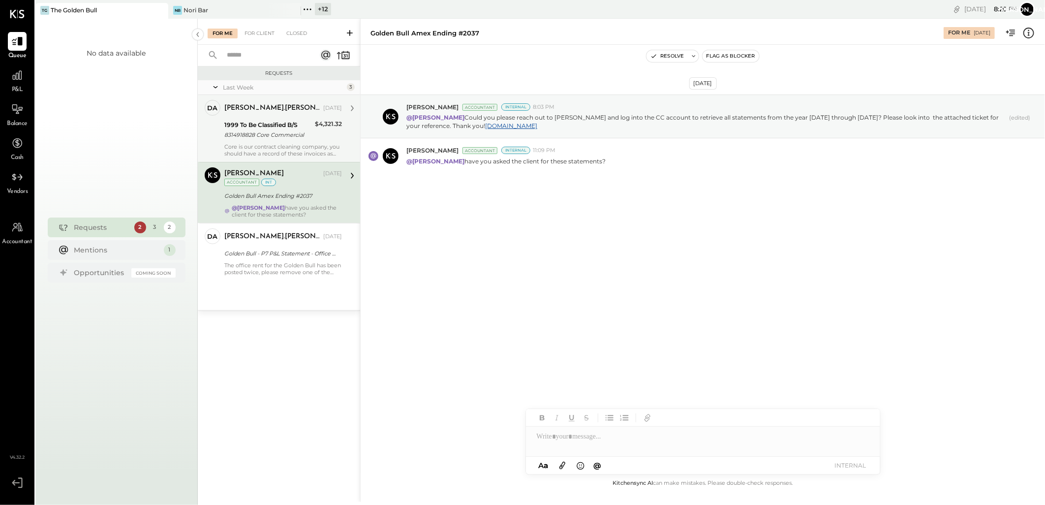
click at [277, 130] on div "8314918828 Core Commercial" at bounding box center [268, 135] width 88 height 10
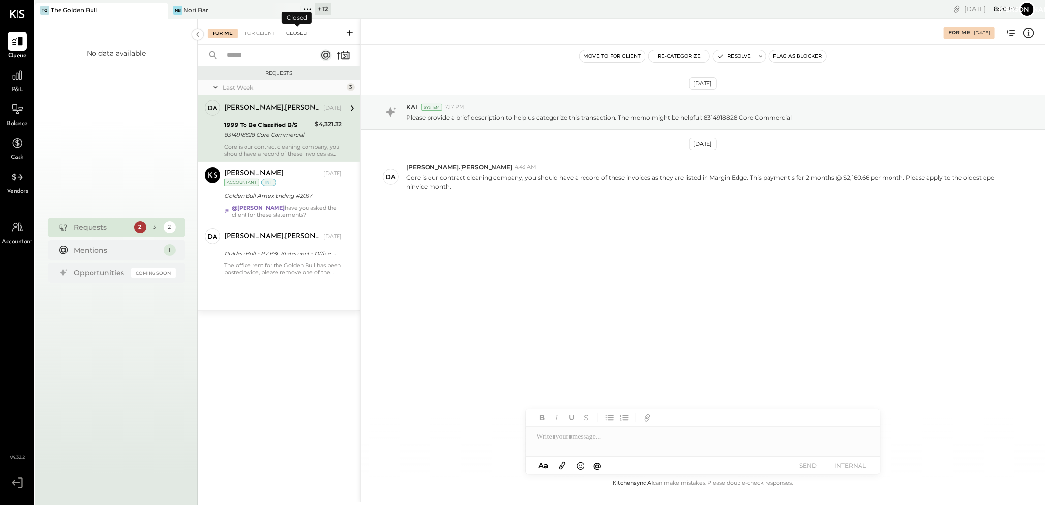
click at [289, 32] on div "Closed" at bounding box center [296, 34] width 31 height 10
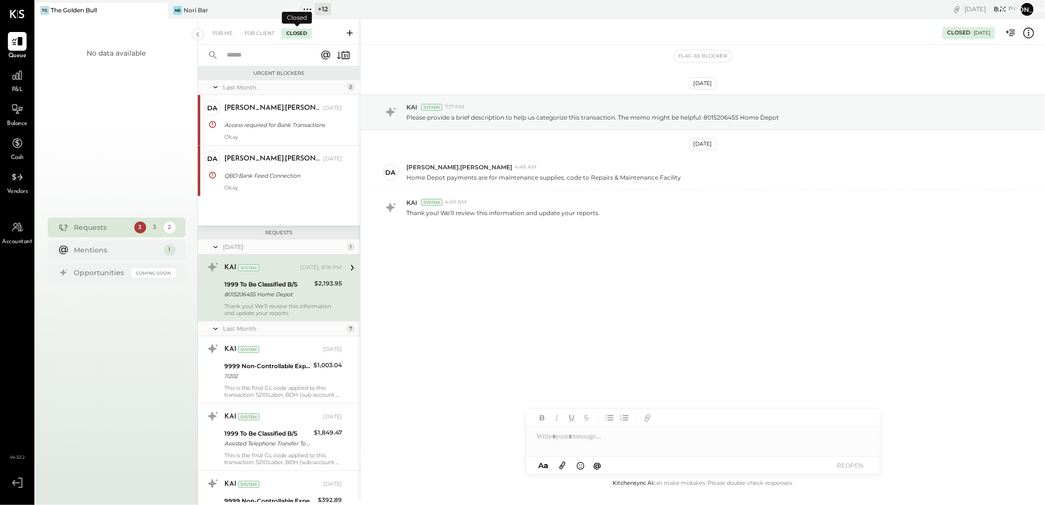
scroll to position [3, 0]
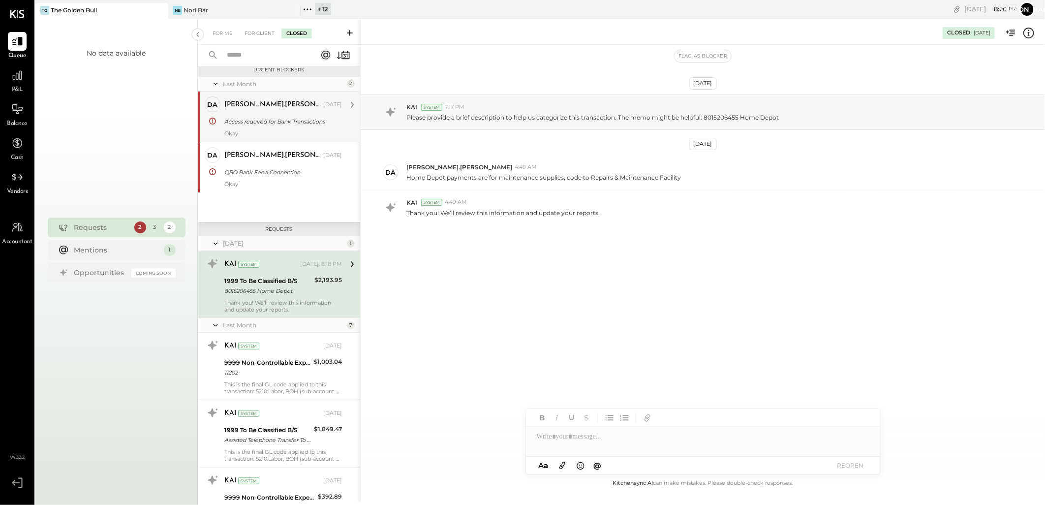
click at [278, 114] on div "david.stevenson Jul 22, 2025 Access required for Bank Transactions Okay" at bounding box center [283, 116] width 118 height 40
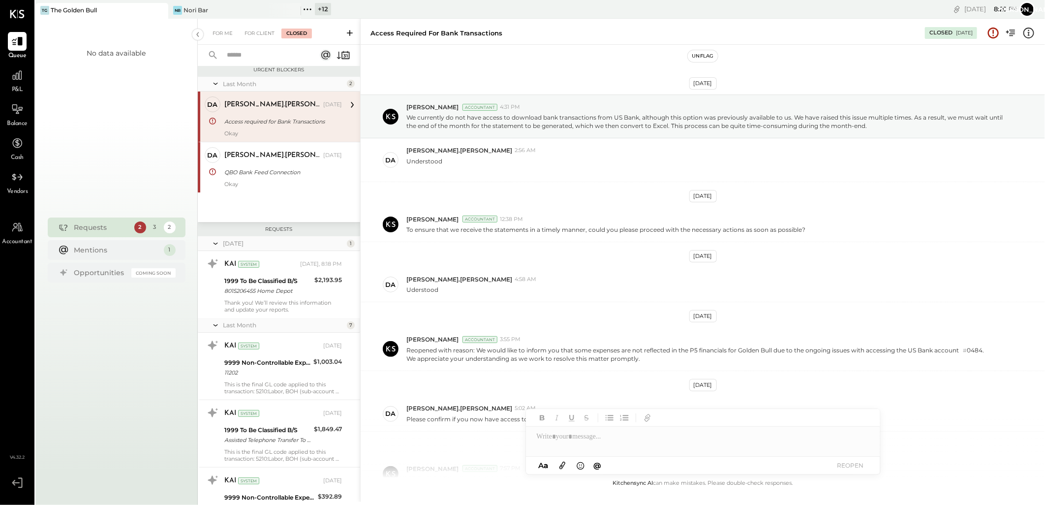
scroll to position [148, 0]
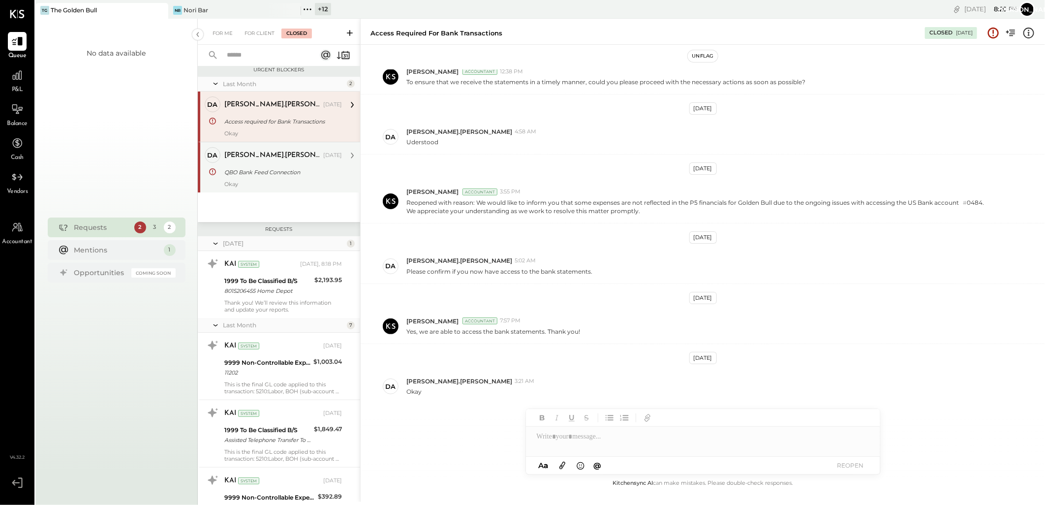
click at [276, 174] on div "QBO Bank Feed Connection" at bounding box center [281, 172] width 115 height 10
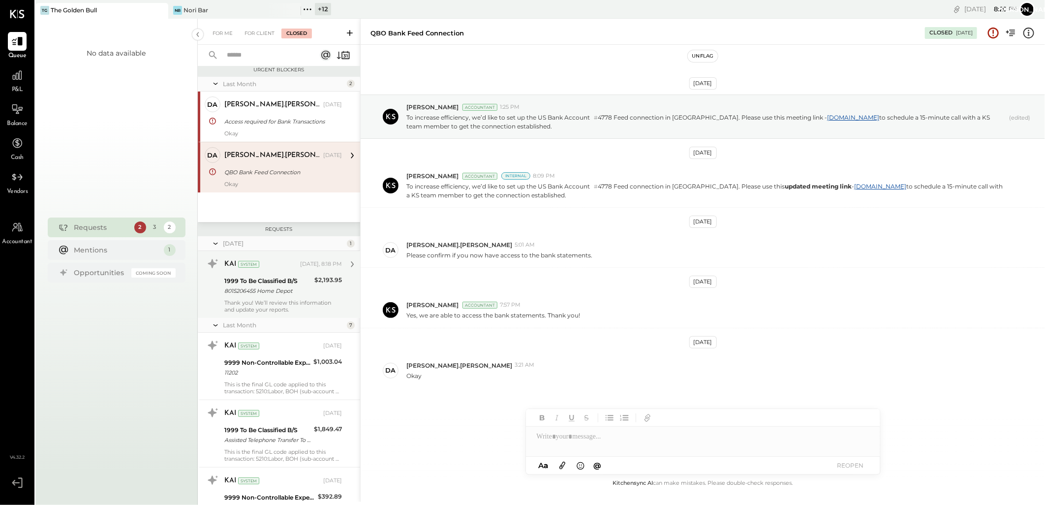
click at [304, 283] on div "1999 To Be Classified B/S" at bounding box center [267, 281] width 87 height 10
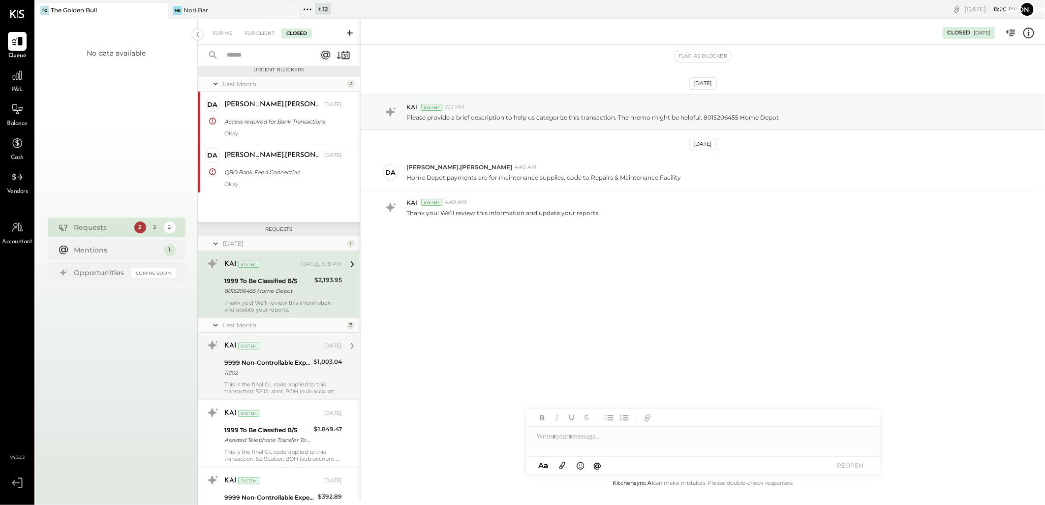
click at [291, 350] on div "KAI System" at bounding box center [272, 346] width 97 height 10
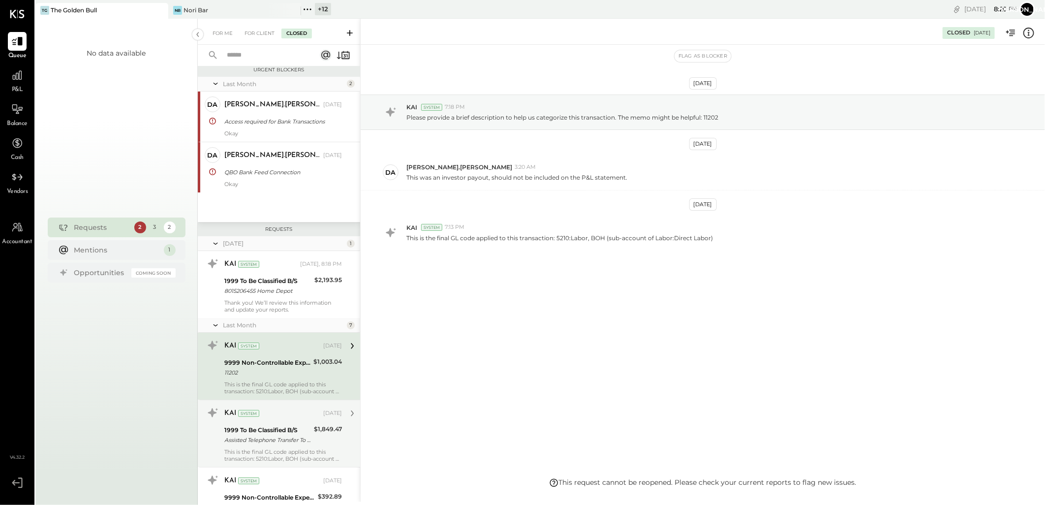
click at [298, 413] on div "KAI System" at bounding box center [272, 413] width 97 height 10
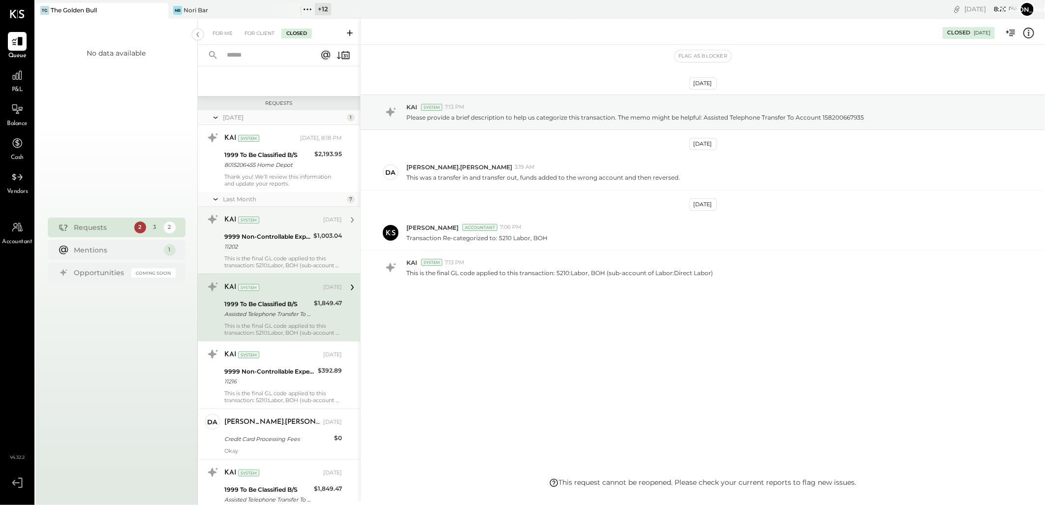
scroll to position [168, 0]
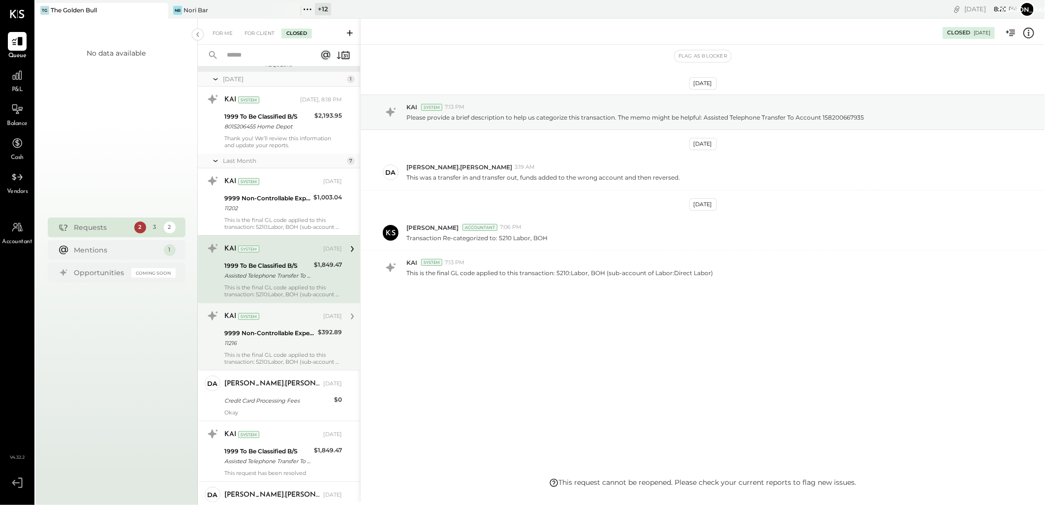
click at [306, 360] on div "This is the final GL code applied to this transaction: 5210:Labor, BOH (sub-acc…" at bounding box center [283, 358] width 118 height 14
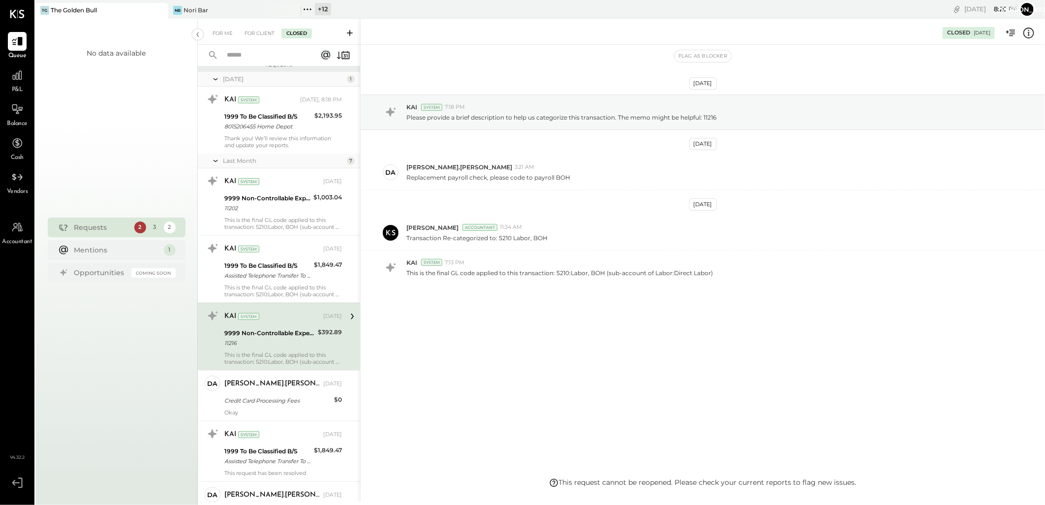
click at [287, 399] on div "Credit Card Processing Fees" at bounding box center [277, 401] width 107 height 10
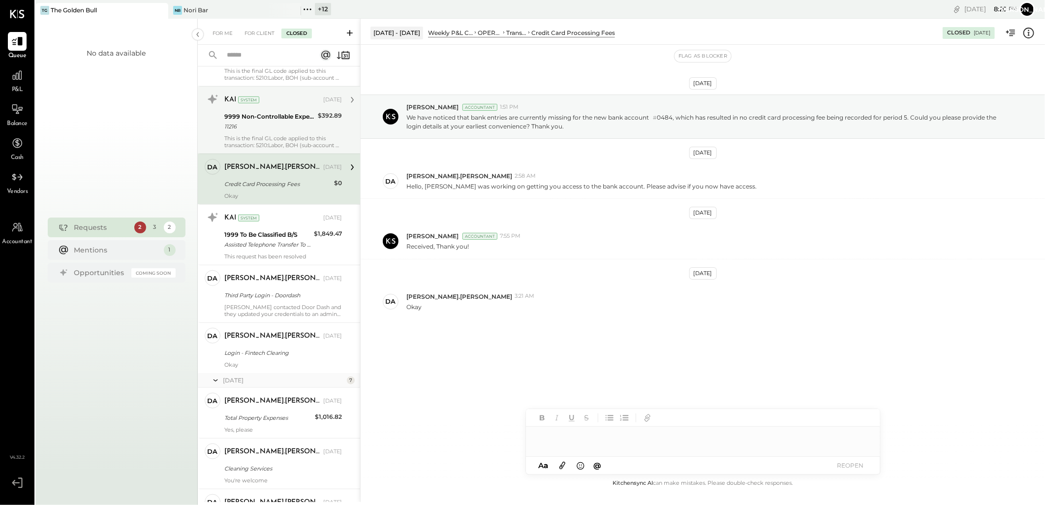
scroll to position [386, 0]
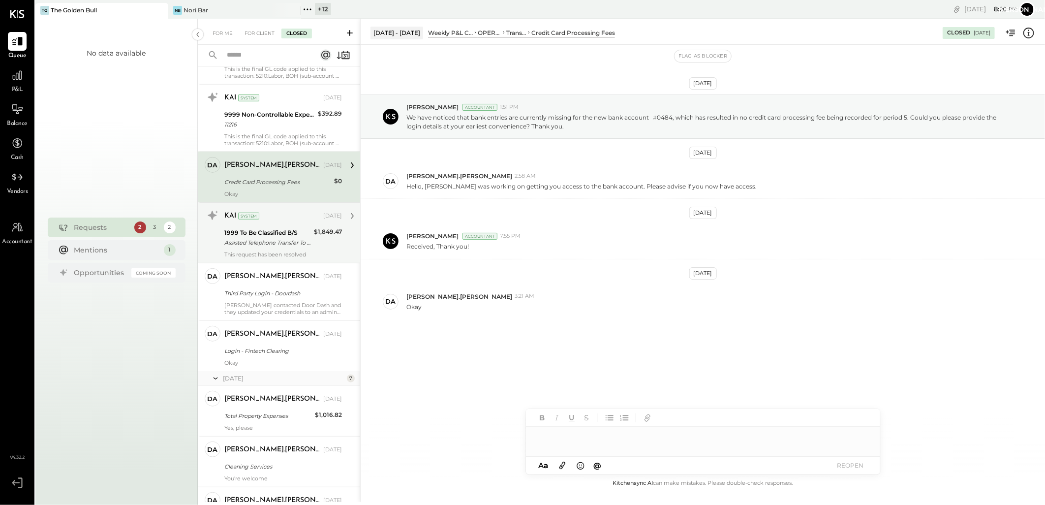
click at [290, 235] on div "1999 To Be Classified B/S" at bounding box center [267, 233] width 87 height 10
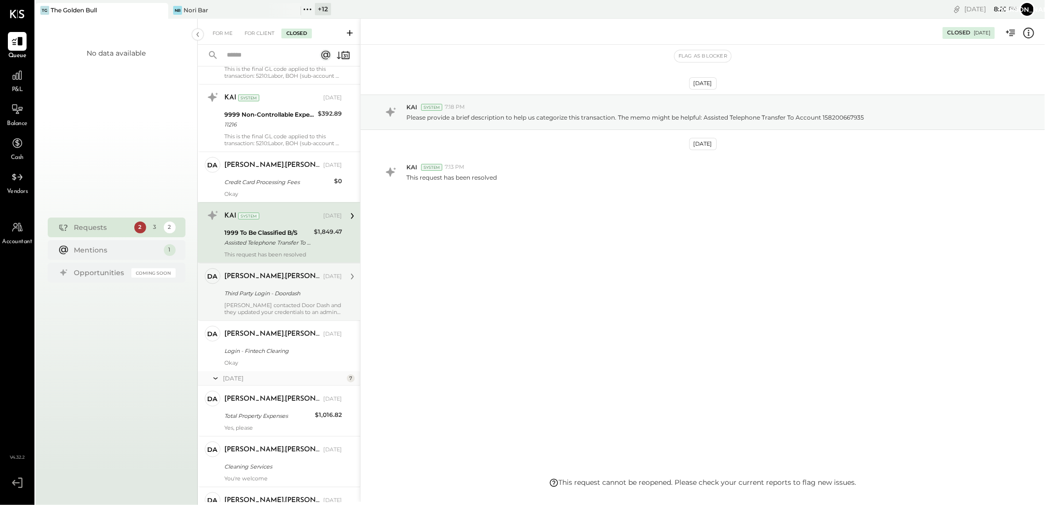
click at [283, 296] on div "Third Party Login - Doordash" at bounding box center [281, 293] width 115 height 10
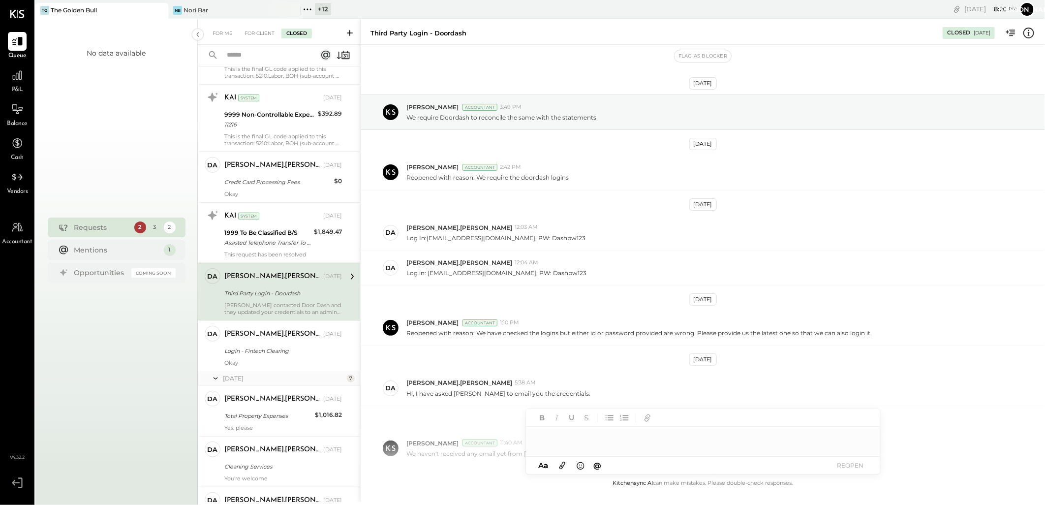
scroll to position [509, 0]
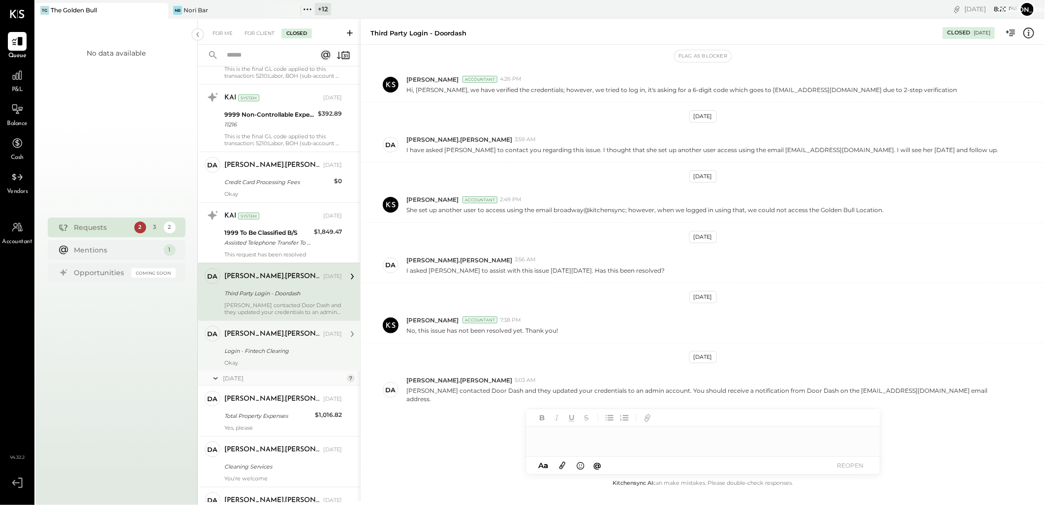
click at [274, 370] on div "da david.stevenson Owner david.stevenson Jul 11, 2025 Login - Fintech Clearing …" at bounding box center [279, 345] width 162 height 51
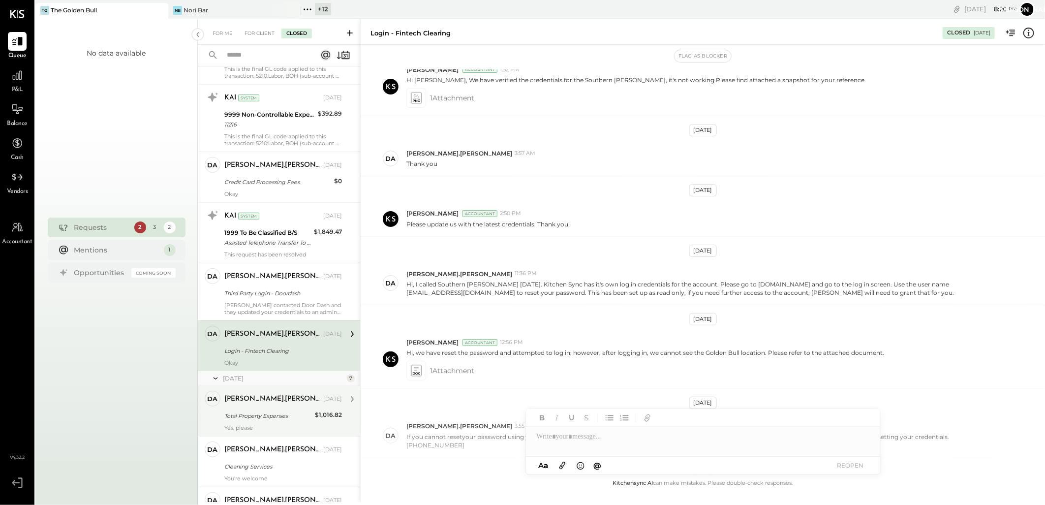
scroll to position [676, 0]
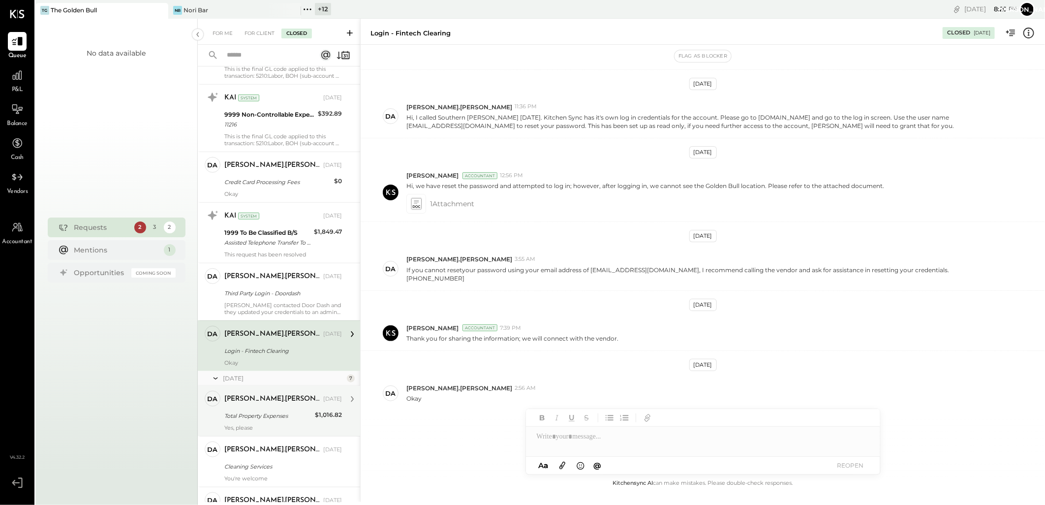
click at [282, 411] on div "Total Property Expenses" at bounding box center [268, 416] width 88 height 10
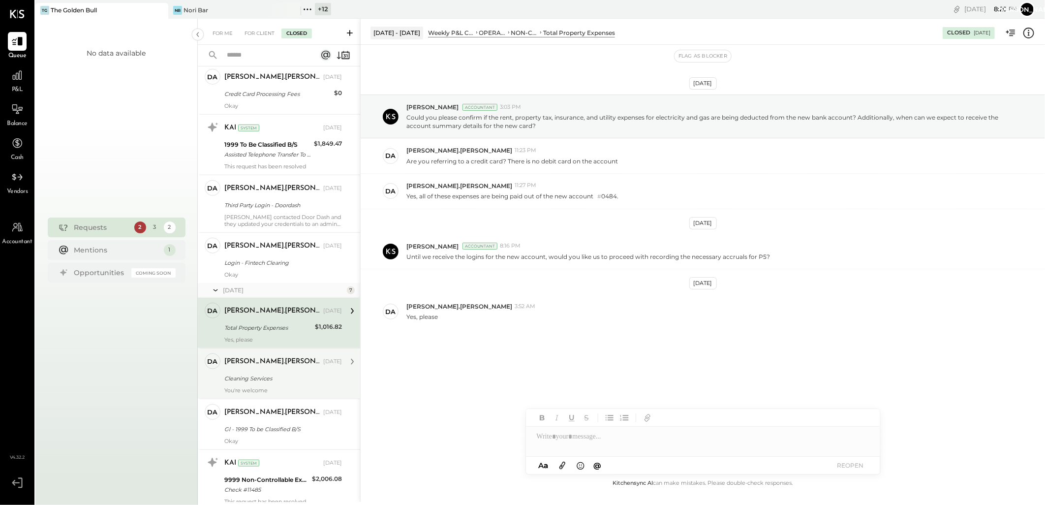
scroll to position [496, 0]
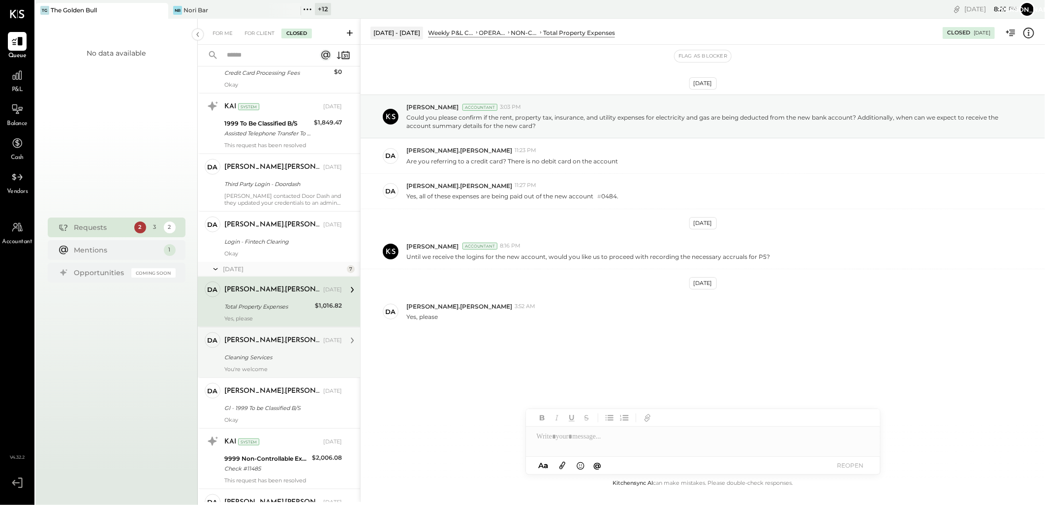
click at [277, 350] on div "david.stevenson Jun 20, 2025 Cleaning Services You're welcome" at bounding box center [283, 352] width 118 height 40
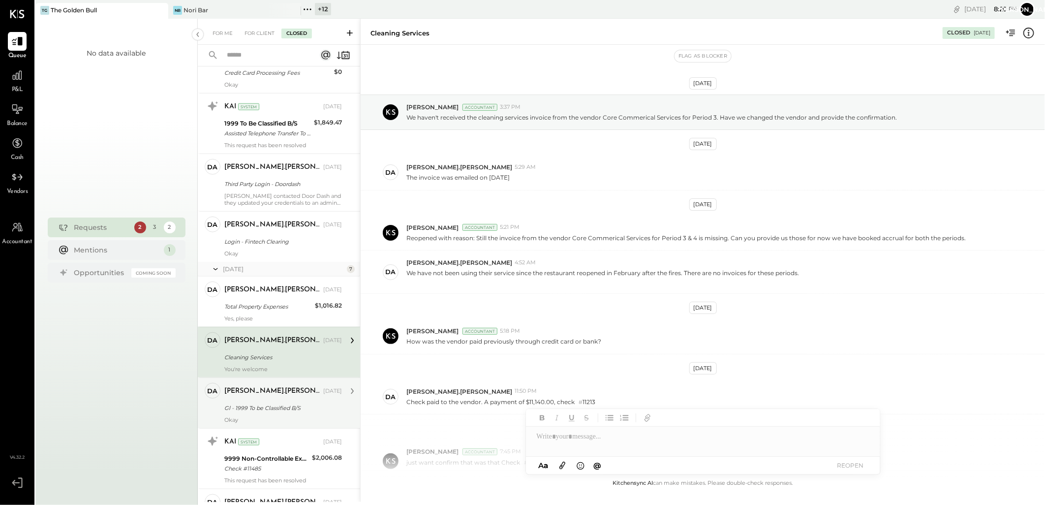
scroll to position [364, 0]
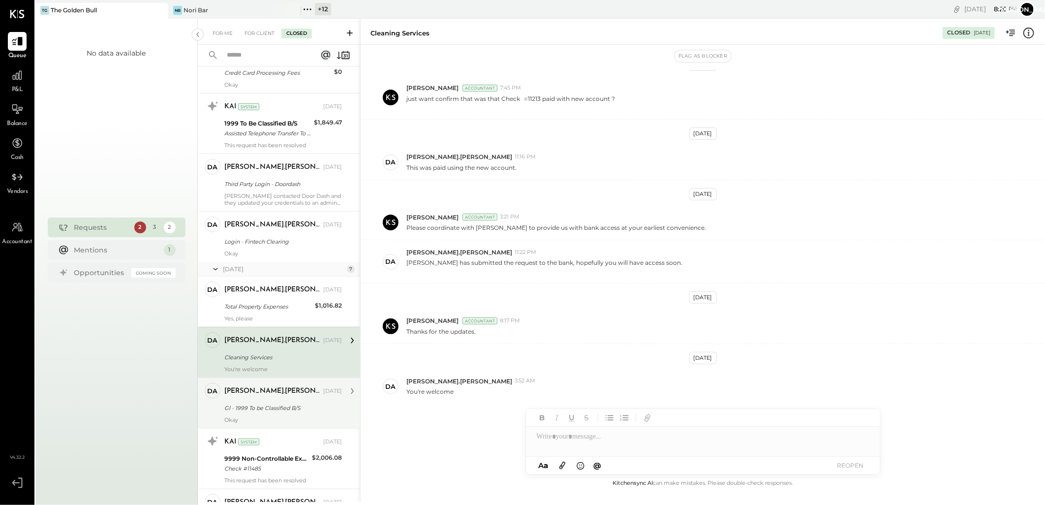
click at [264, 402] on div "Gl - 1999 To be Classified B/S" at bounding box center [281, 408] width 115 height 12
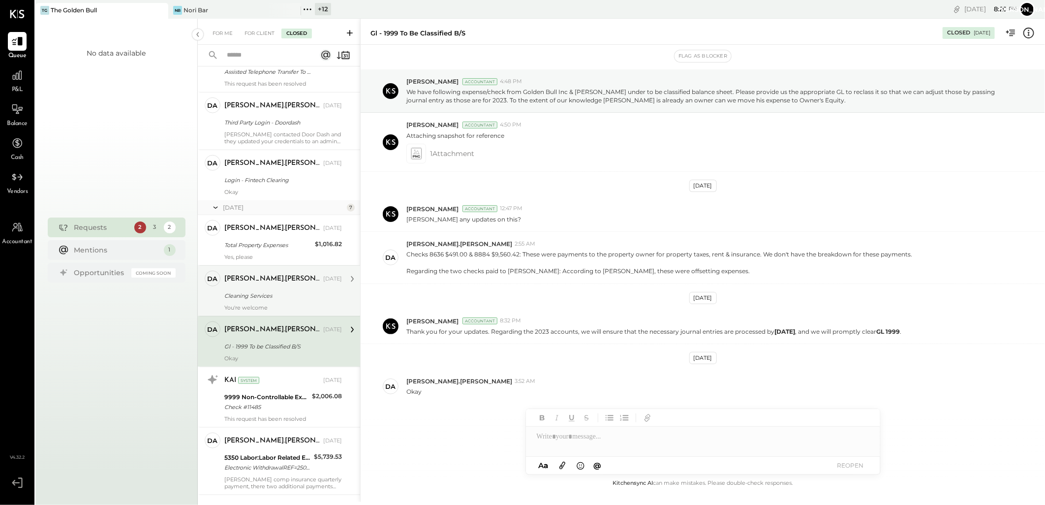
scroll to position [605, 0]
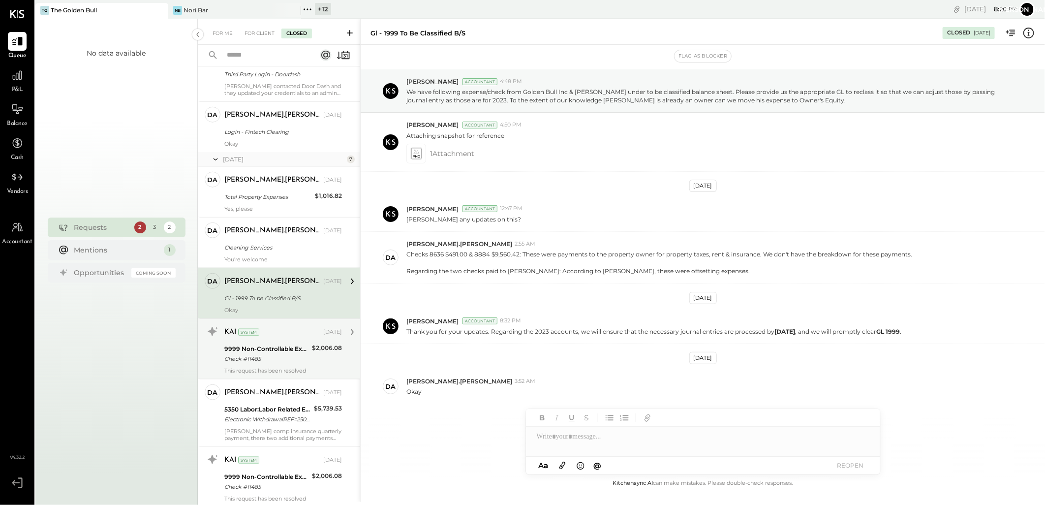
click at [292, 351] on div "9999 Non-Controllable Expenses:Other Income and Expenses:To Be Classified" at bounding box center [266, 349] width 85 height 10
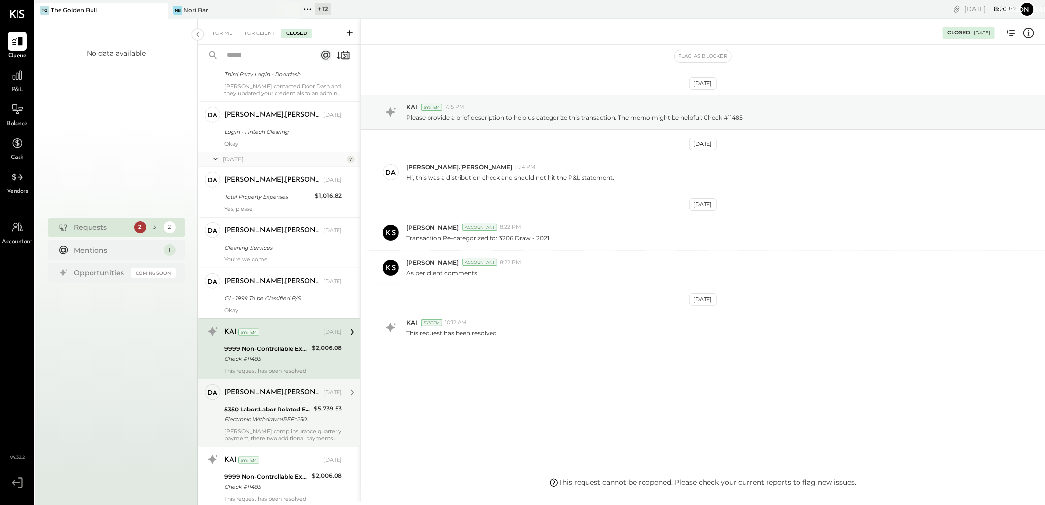
click at [286, 396] on div "[PERSON_NAME].[PERSON_NAME]" at bounding box center [272, 393] width 97 height 10
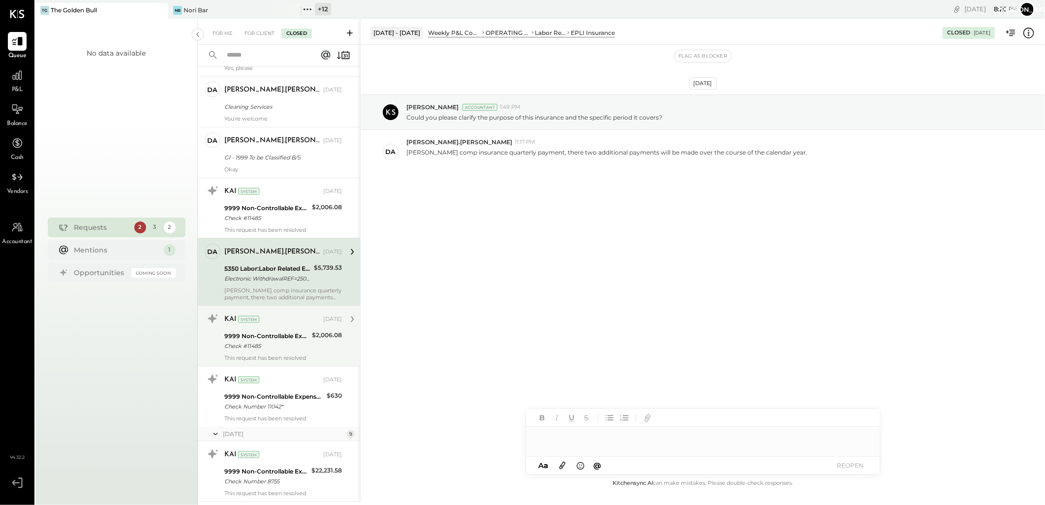
scroll to position [769, 0]
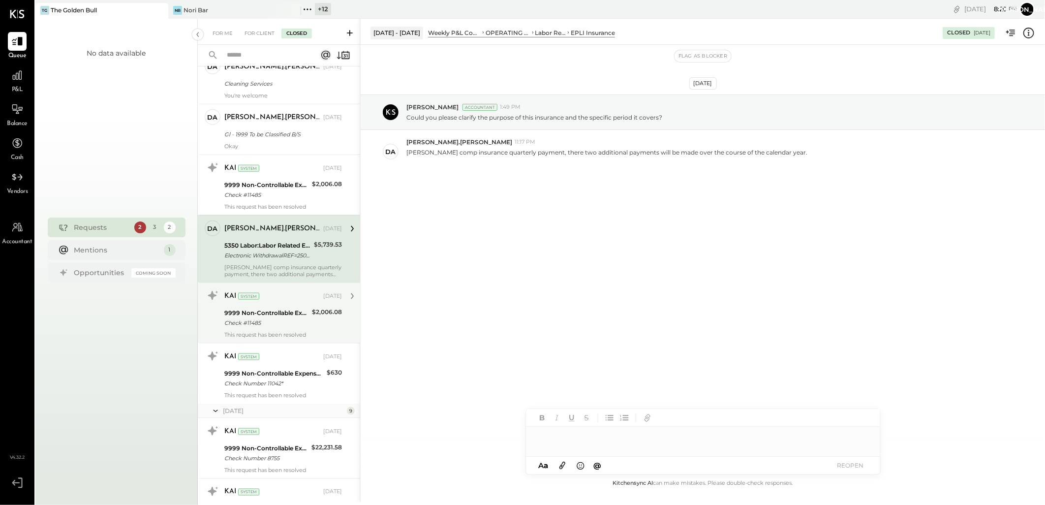
click at [287, 337] on div "This request has been resolved" at bounding box center [283, 334] width 118 height 7
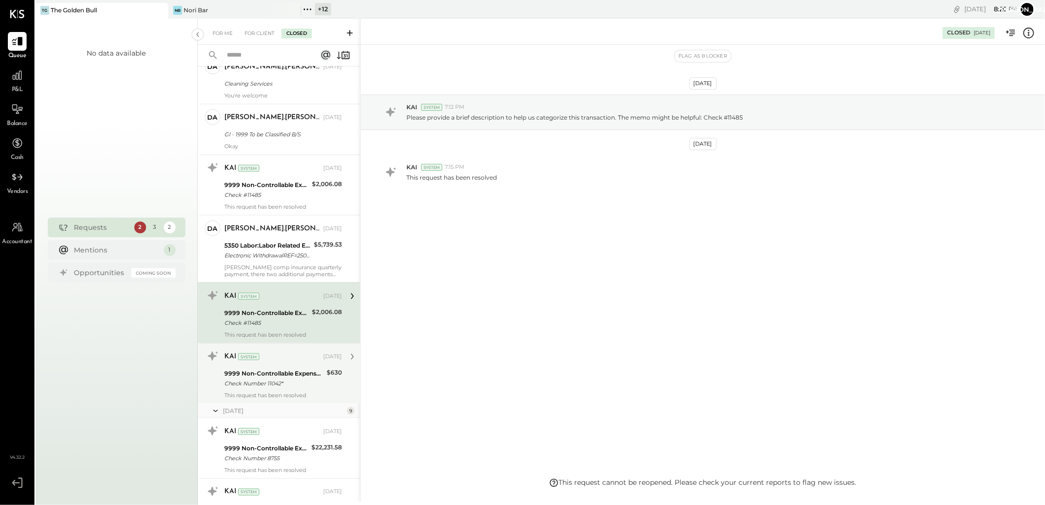
click at [293, 364] on div "KAI System Jun 06, 2025" at bounding box center [283, 356] width 118 height 17
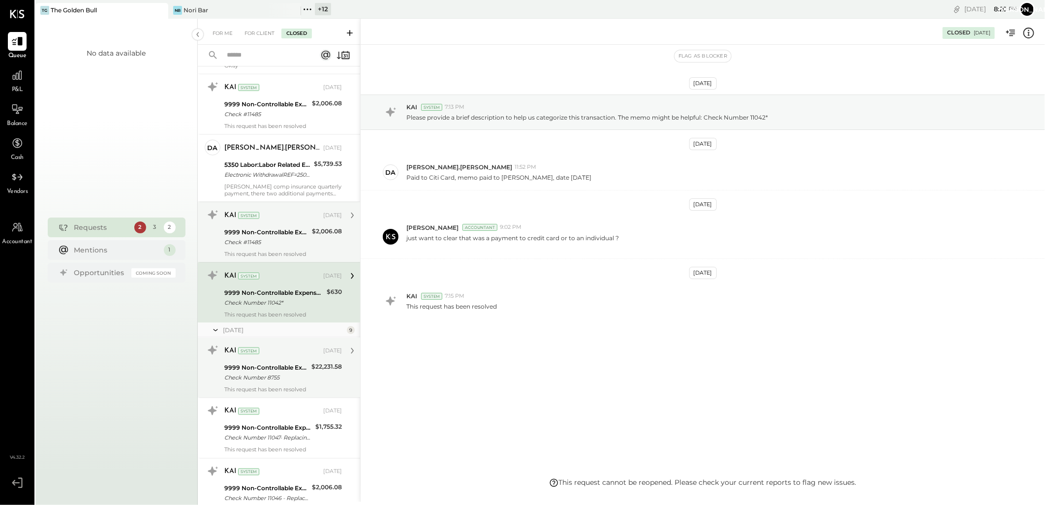
scroll to position [878, 0]
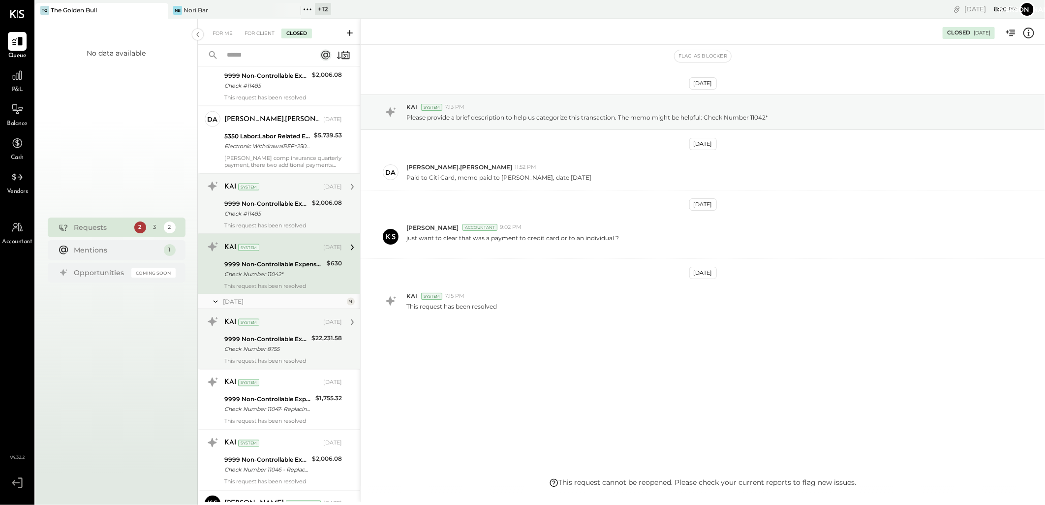
click at [295, 340] on div "9999 Non-Controllable Expenses:Other Income and Expenses:To Be Classified" at bounding box center [266, 339] width 84 height 10
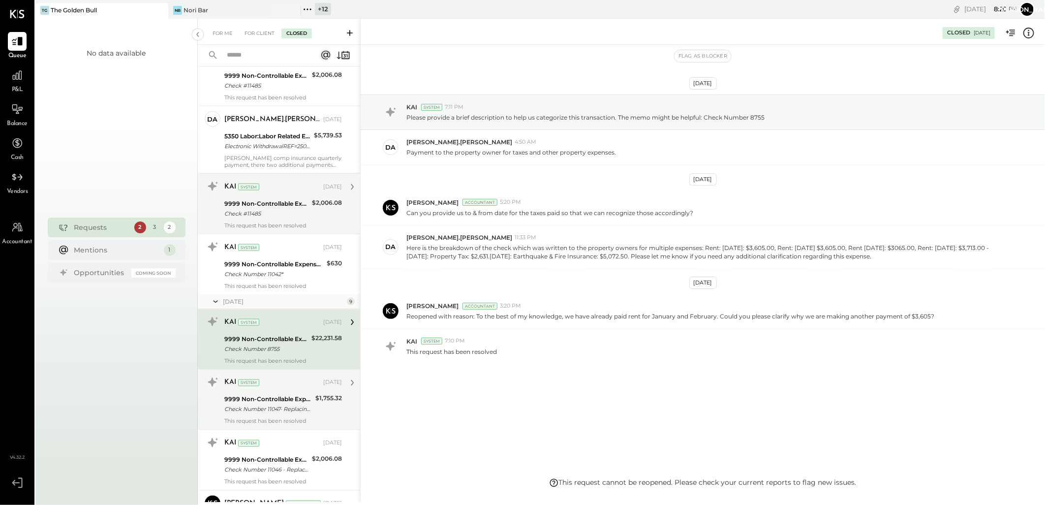
click at [276, 397] on div "9999 Non-Controllable Expenses:Other Income and Expenses:To Be Classified" at bounding box center [268, 400] width 88 height 10
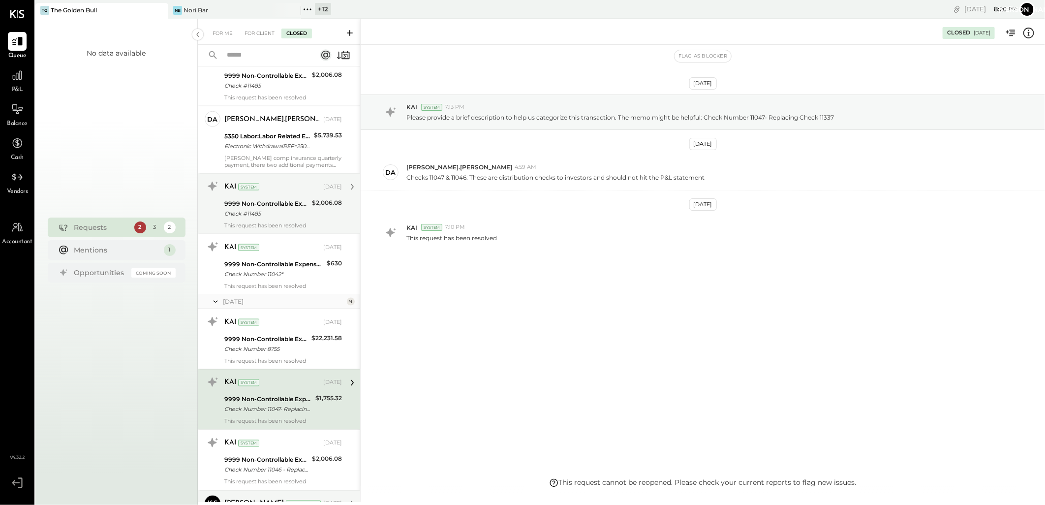
scroll to position [1097, 0]
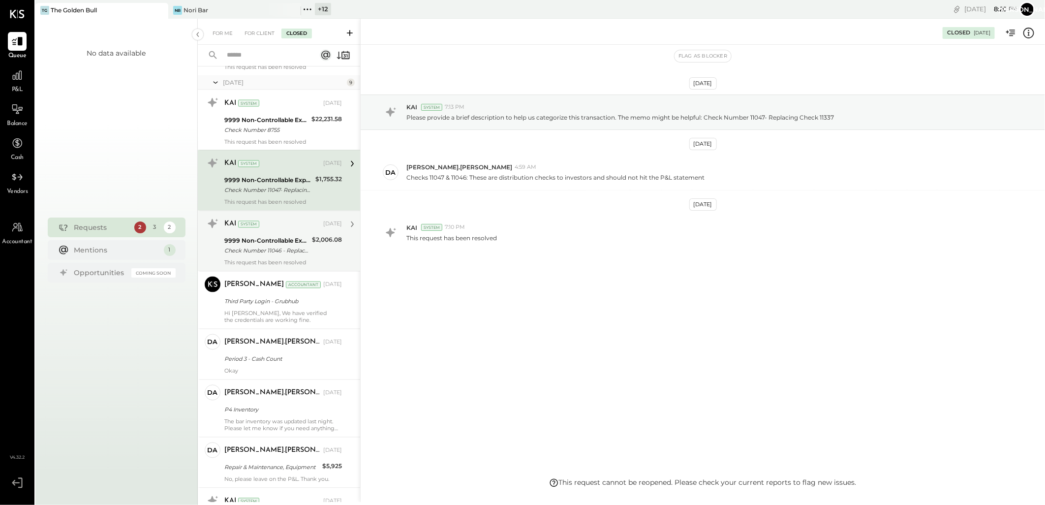
click at [278, 245] on div "9999 Non-Controllable Expenses:Other Income and Expenses:To Be Classified" at bounding box center [266, 241] width 85 height 10
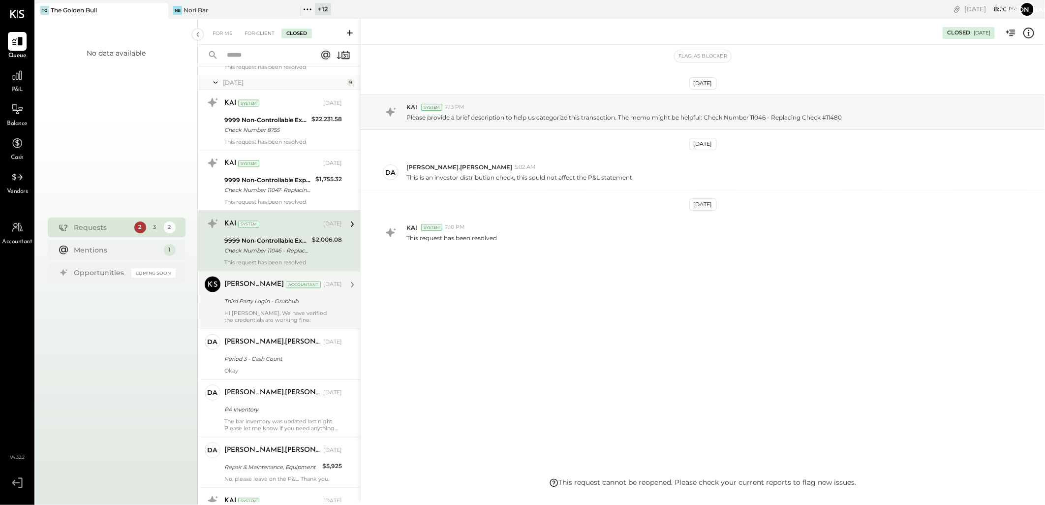
click at [297, 301] on div "Third Party Login - Grubhub" at bounding box center [281, 302] width 115 height 10
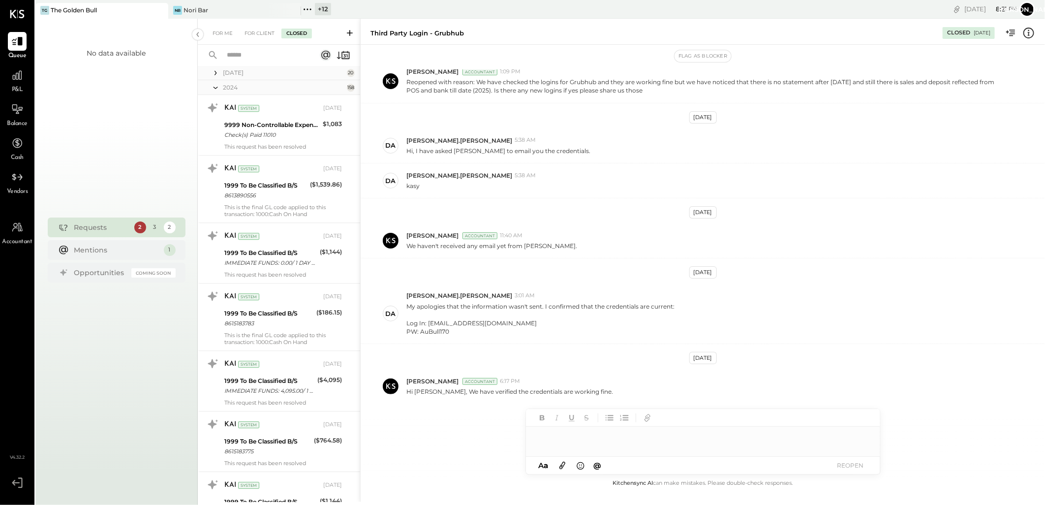
scroll to position [1370, 0]
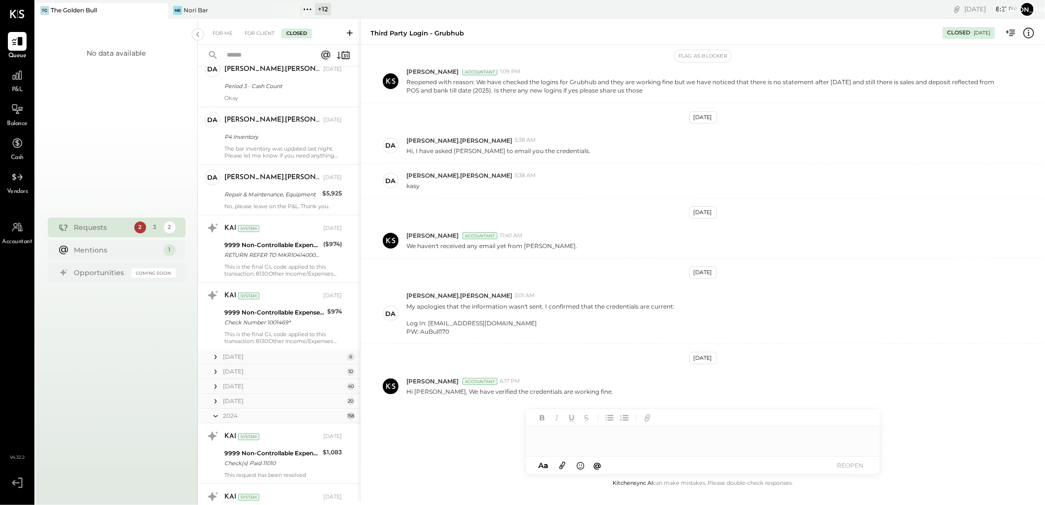
drag, startPoint x: 260, startPoint y: 55, endPoint x: 279, endPoint y: 55, distance: 19.2
click at [273, 55] on input "text" at bounding box center [265, 55] width 89 height 16
type input "*****"
click at [279, 55] on input "*****" at bounding box center [265, 55] width 89 height 16
click at [262, 56] on input "*****" at bounding box center [265, 55] width 89 height 16
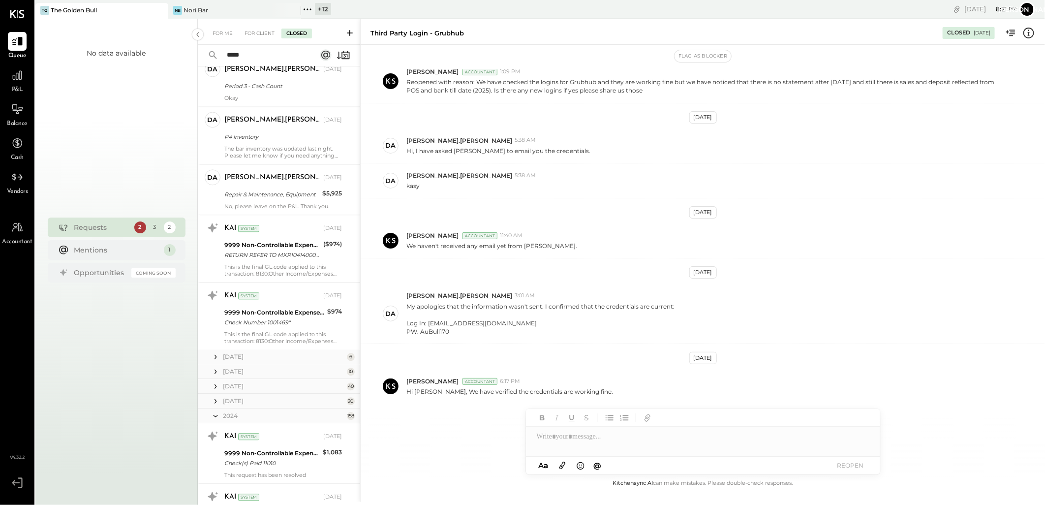
click at [262, 56] on input "*****" at bounding box center [265, 55] width 89 height 16
click at [234, 54] on input "*****" at bounding box center [265, 55] width 89 height 16
click at [236, 53] on input "*****" at bounding box center [265, 55] width 89 height 16
click at [254, 55] on input "*****" at bounding box center [265, 55] width 89 height 16
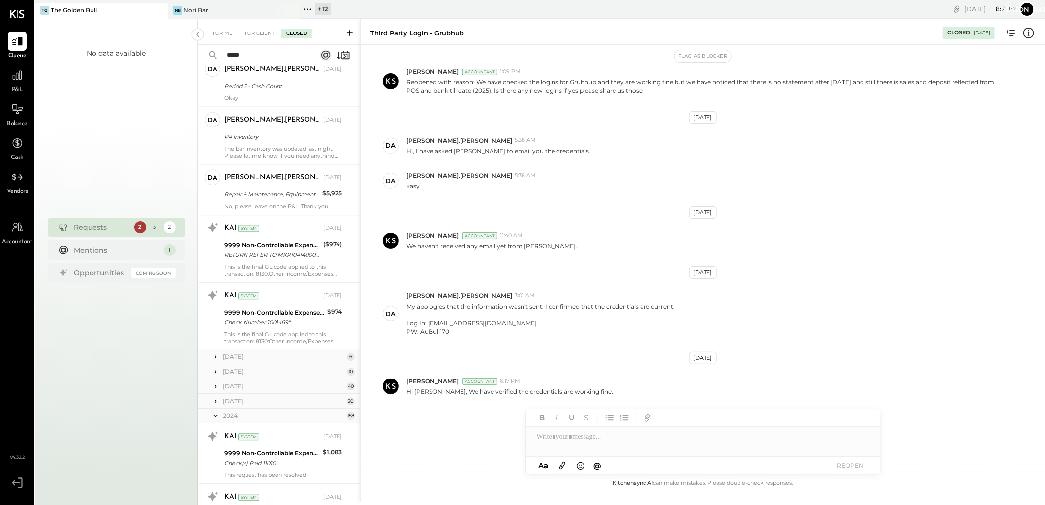
click at [247, 55] on input "*****" at bounding box center [265, 55] width 89 height 16
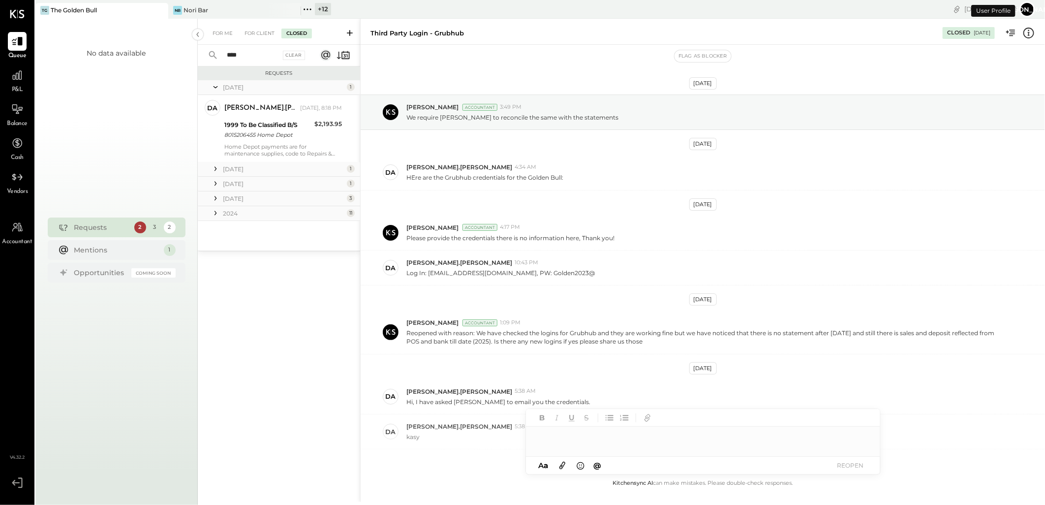
scroll to position [252, 0]
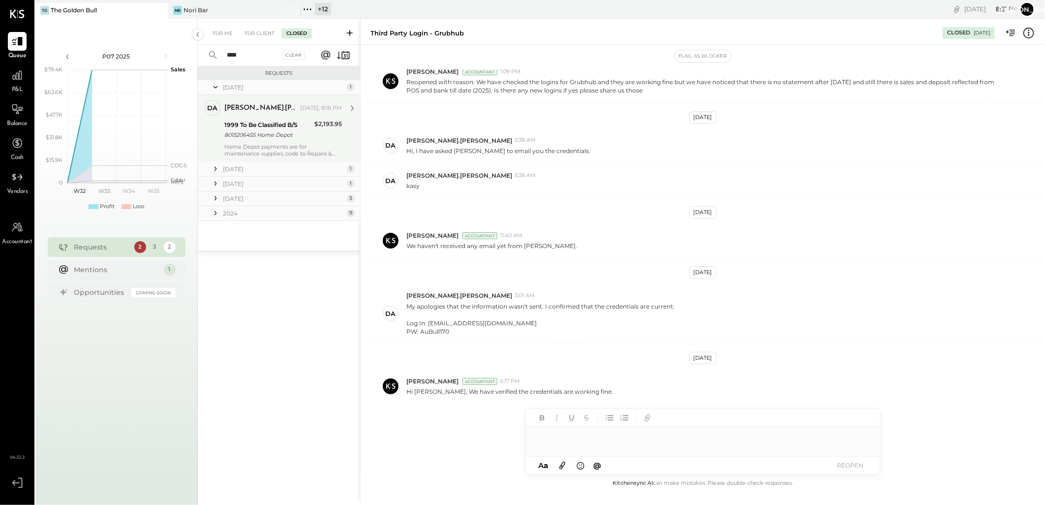
click at [287, 138] on div "8015206455 Home Depot" at bounding box center [267, 135] width 87 height 10
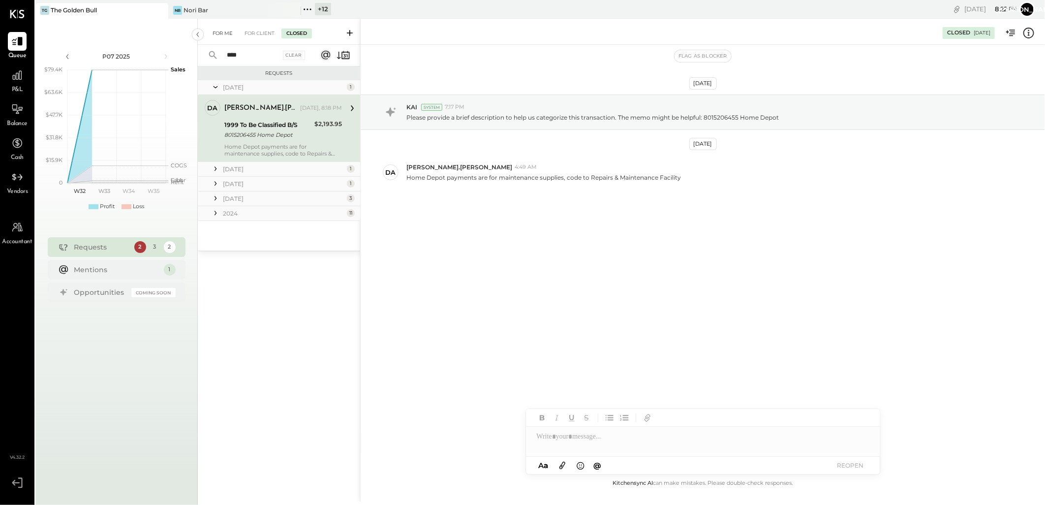
click at [218, 35] on div "For Me" at bounding box center [223, 34] width 30 height 10
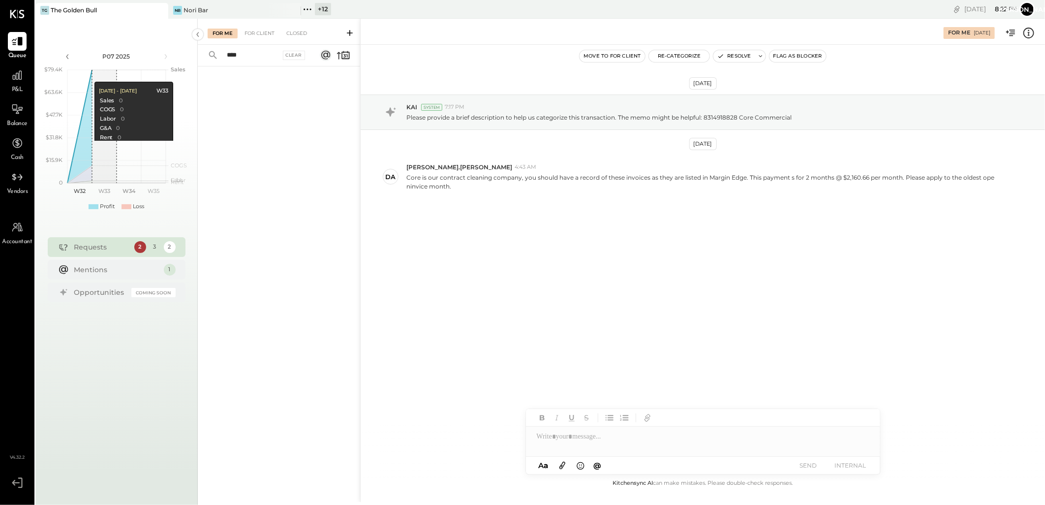
click at [321, 11] on div "+ 12" at bounding box center [323, 9] width 16 height 12
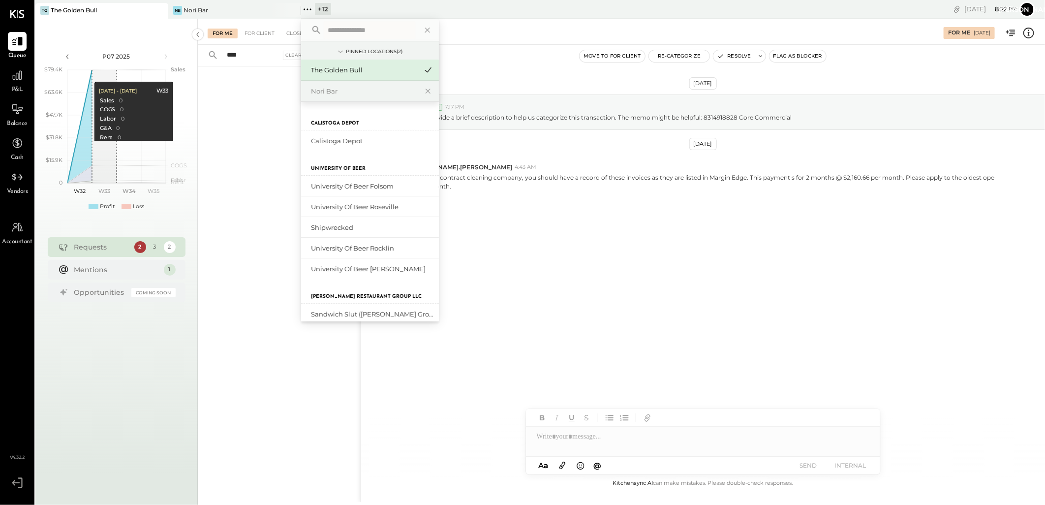
scroll to position [109, 0]
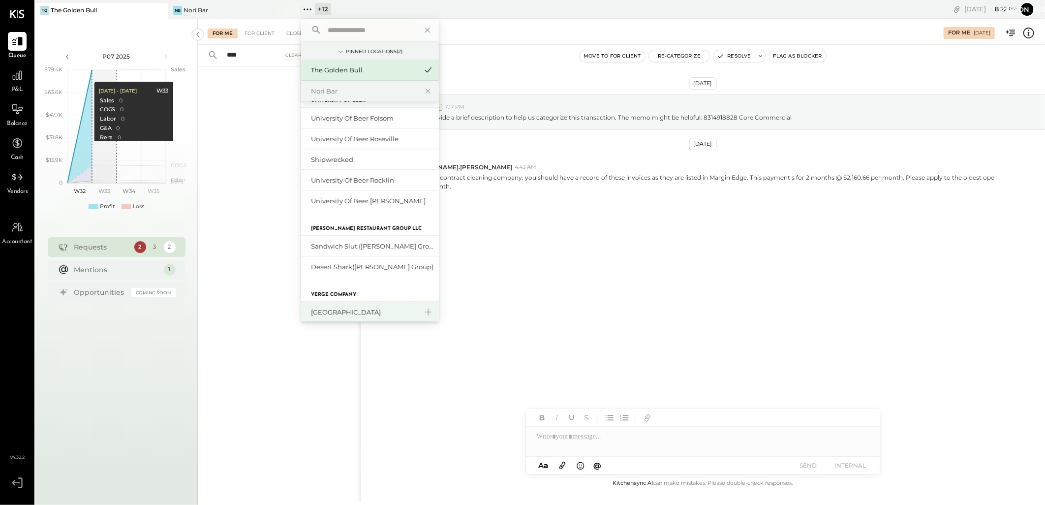
click at [326, 315] on div "[GEOGRAPHIC_DATA]" at bounding box center [364, 312] width 106 height 9
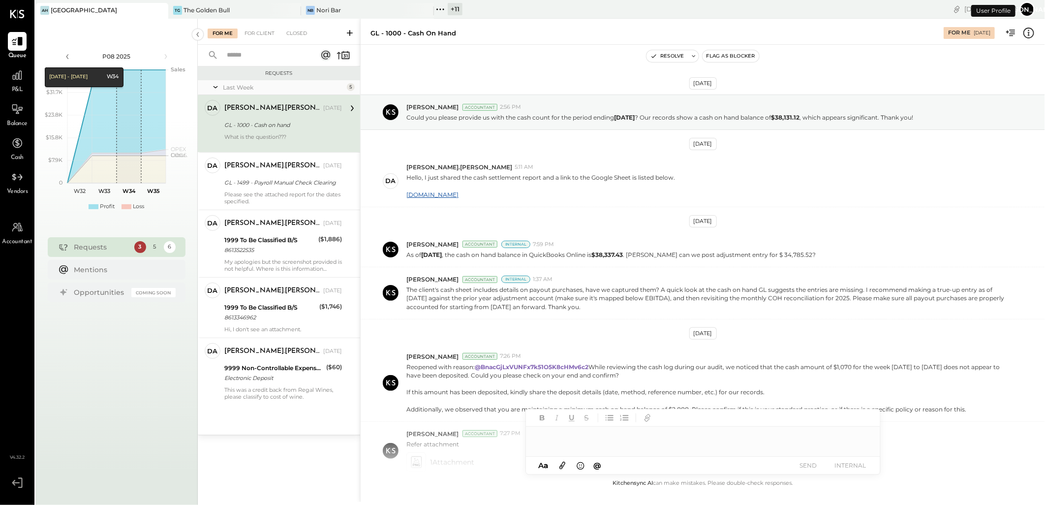
scroll to position [128, 0]
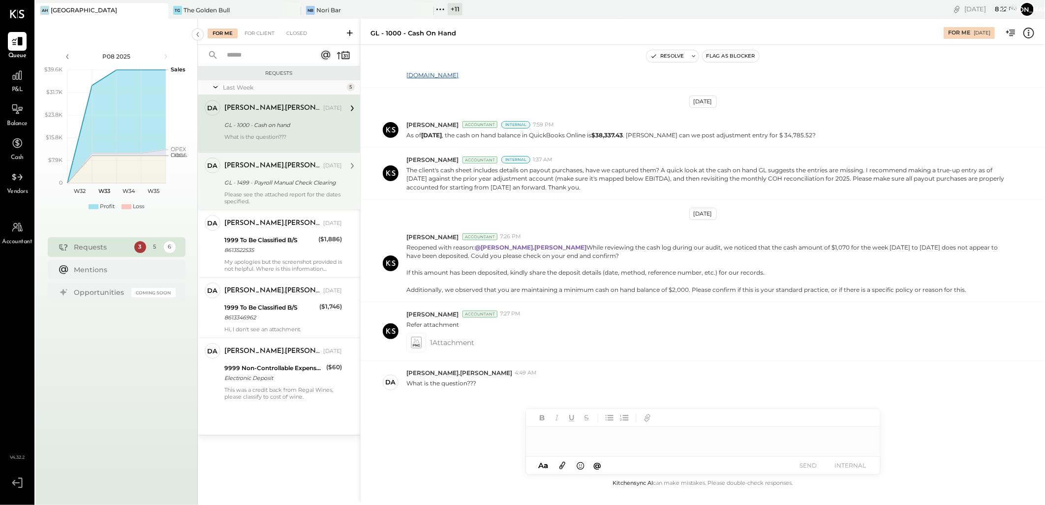
click at [249, 193] on div "Please see the attached report for the dates specified." at bounding box center [283, 198] width 118 height 14
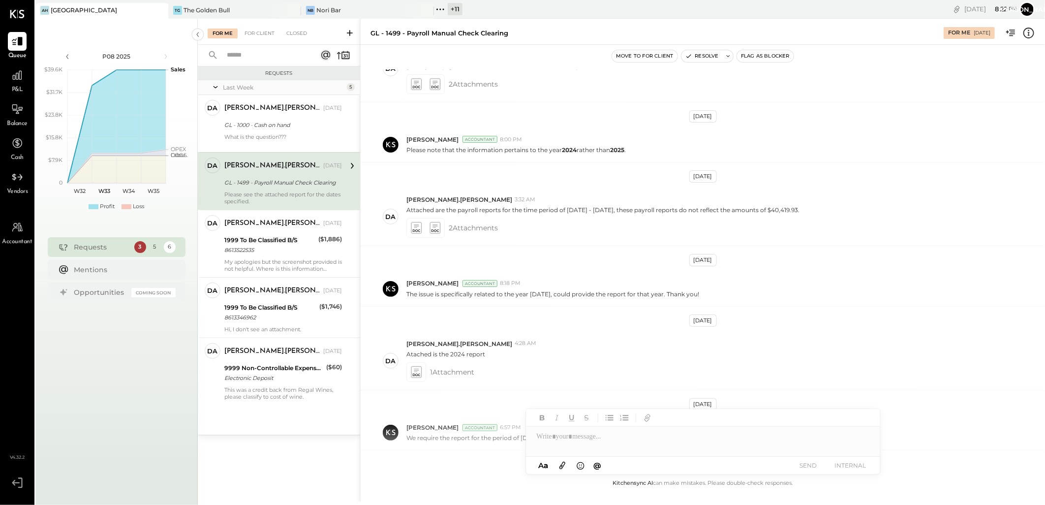
scroll to position [259, 0]
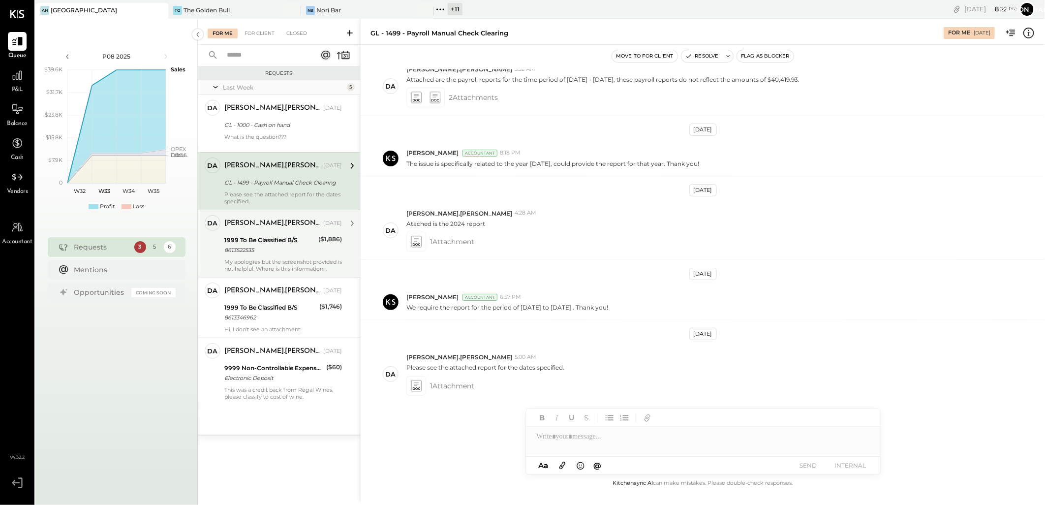
click at [284, 239] on div "1999 To Be Classified B/S" at bounding box center [269, 240] width 91 height 10
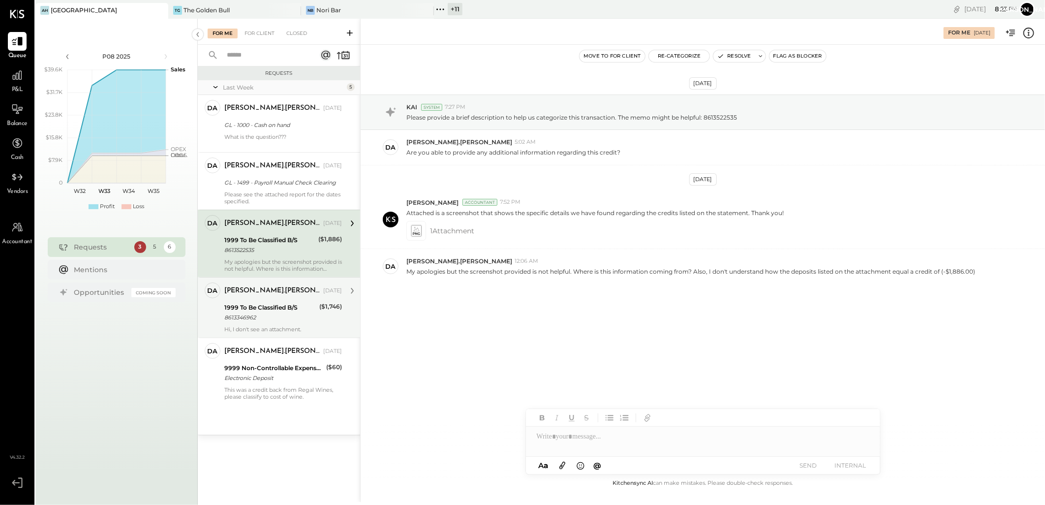
click at [271, 303] on div "1999 To Be Classified B/S" at bounding box center [270, 308] width 92 height 10
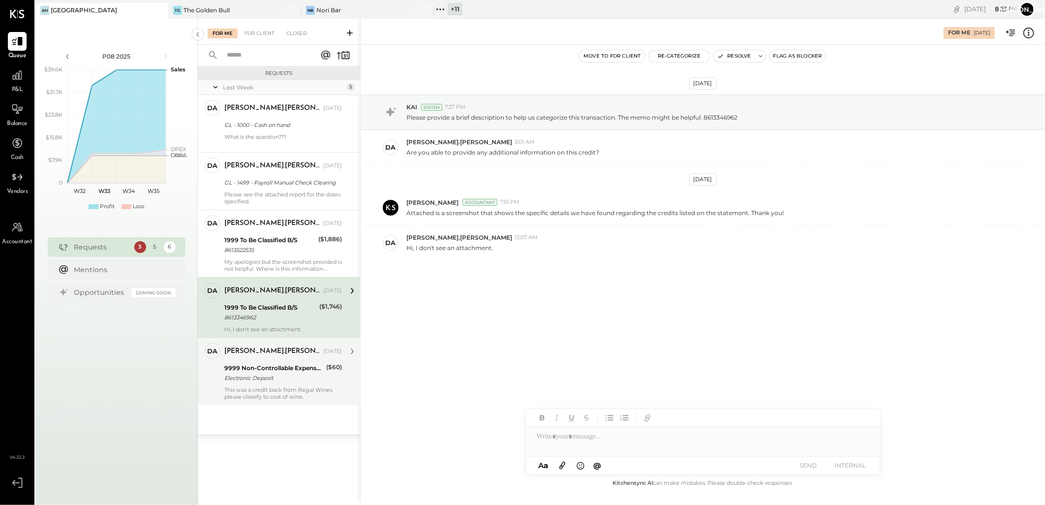
click at [277, 381] on div "Electronic Deposit" at bounding box center [273, 378] width 99 height 10
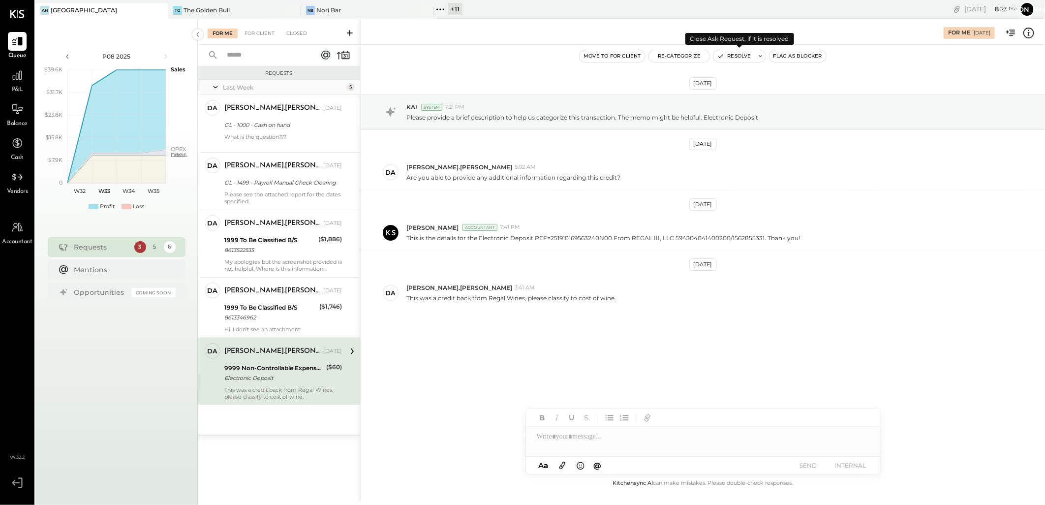
click at [734, 52] on button "Resolve" at bounding box center [734, 56] width 41 height 12
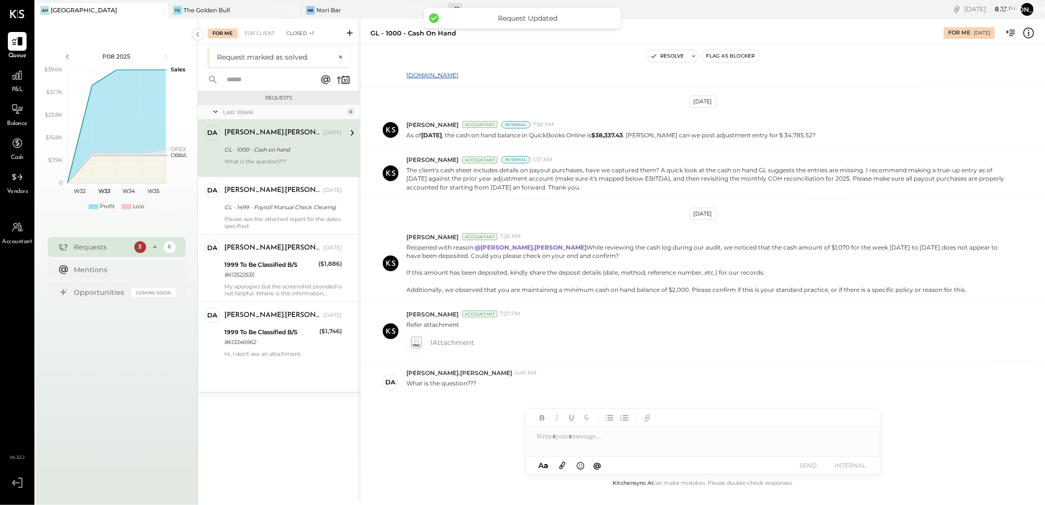
click at [298, 34] on div "Closed +1" at bounding box center [299, 34] width 37 height 10
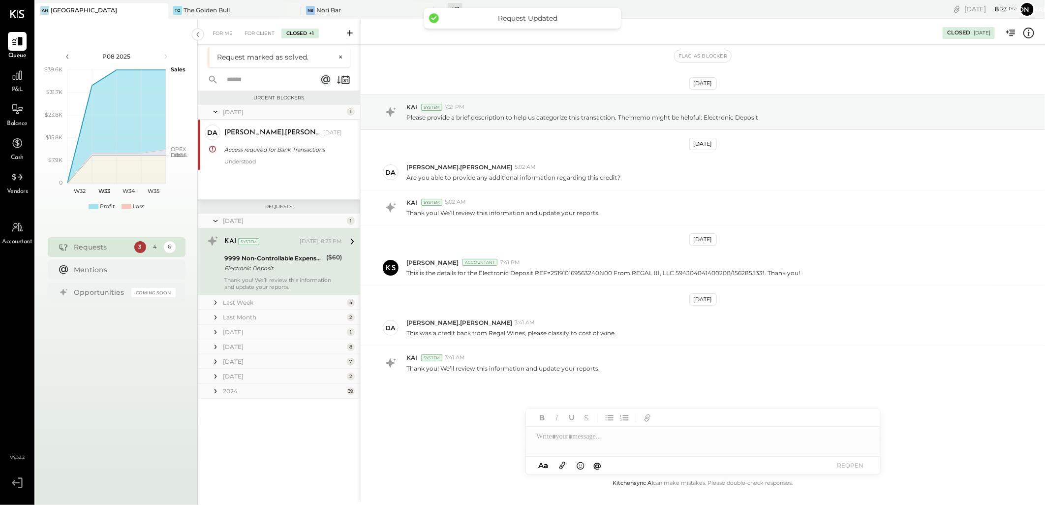
click at [243, 77] on input "text" at bounding box center [265, 80] width 89 height 16
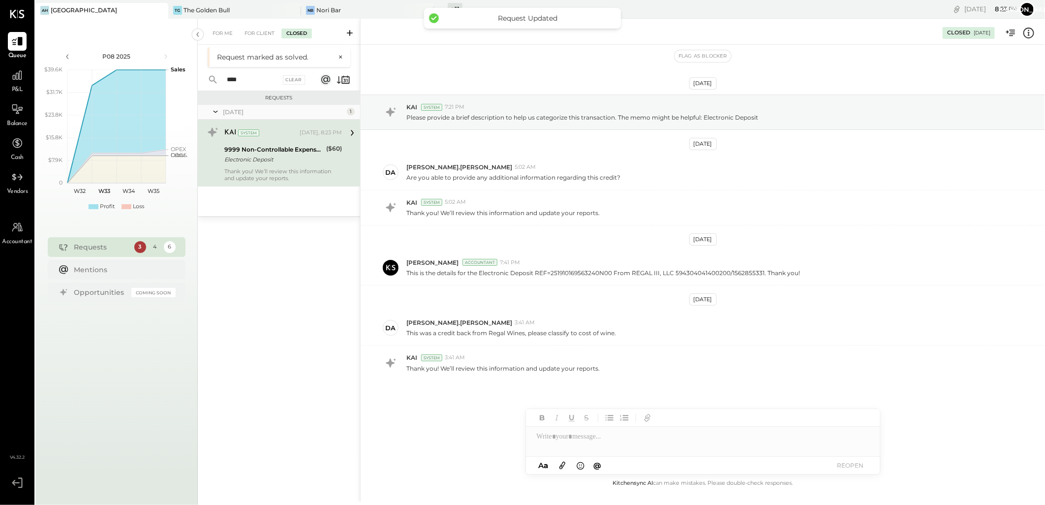
type input "****"
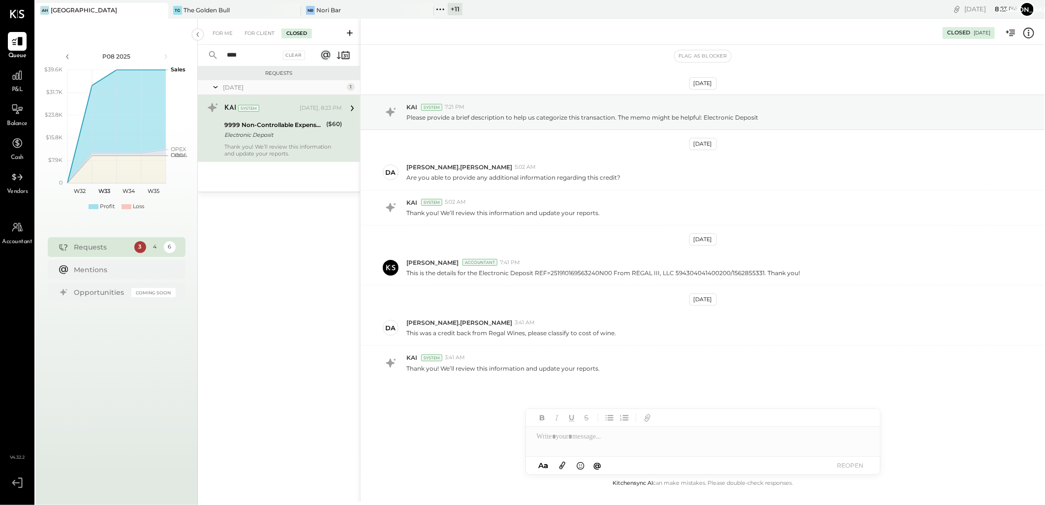
click at [308, 134] on div "Electronic Deposit" at bounding box center [273, 135] width 99 height 10
click at [254, 52] on input "****" at bounding box center [251, 55] width 60 height 16
click at [213, 25] on div "For Me For Client Closed" at bounding box center [279, 32] width 162 height 26
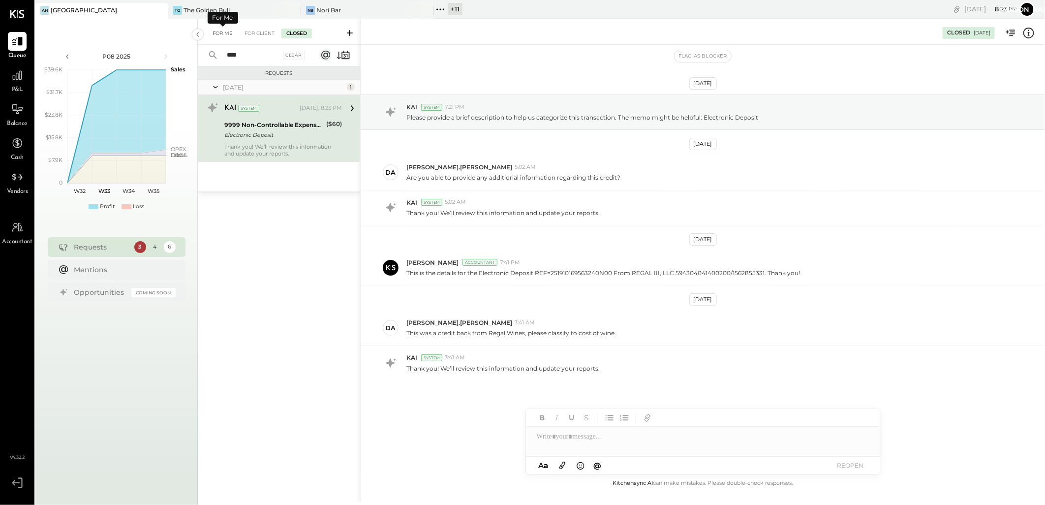
click at [223, 29] on div "For Me" at bounding box center [223, 34] width 30 height 10
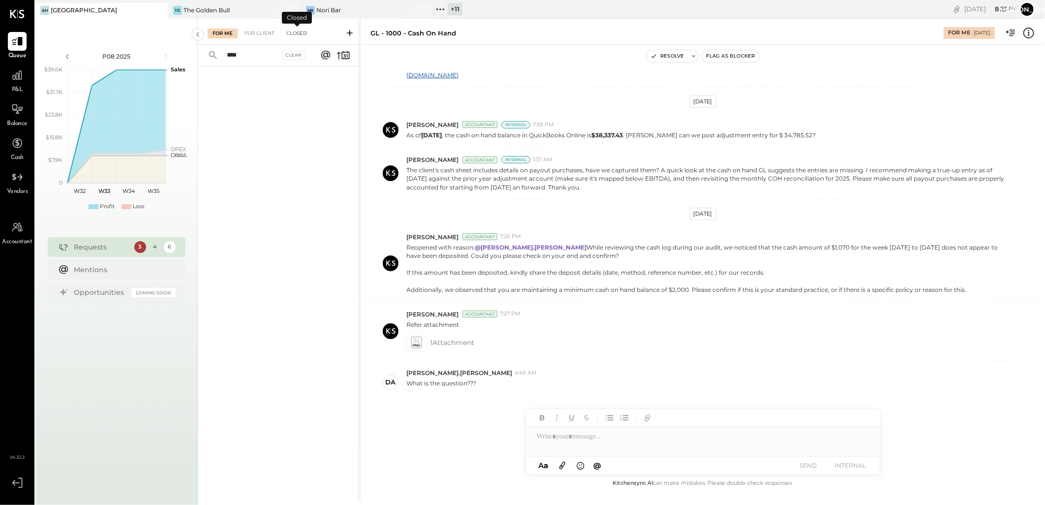
click at [297, 31] on div "Closed" at bounding box center [296, 34] width 31 height 10
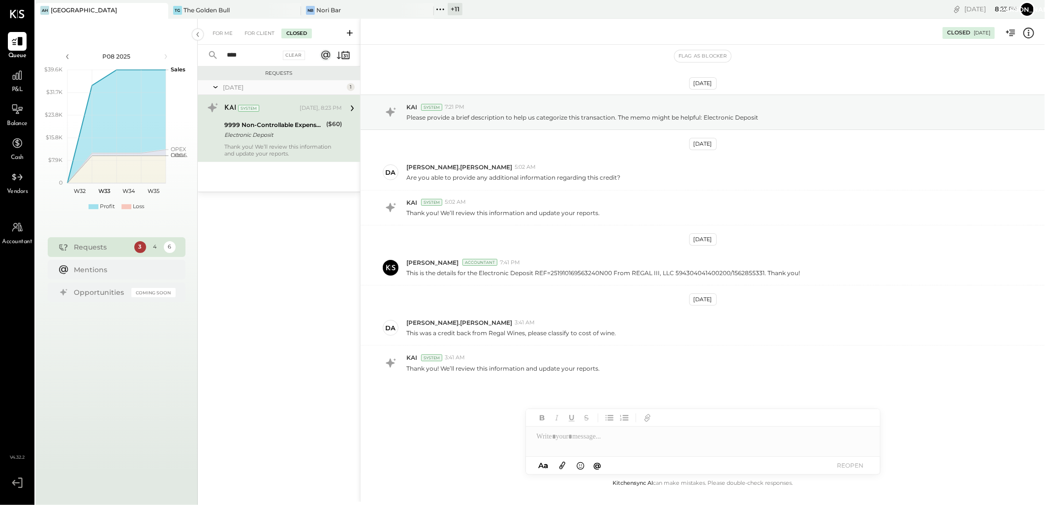
click at [258, 52] on input "****" at bounding box center [251, 55] width 60 height 16
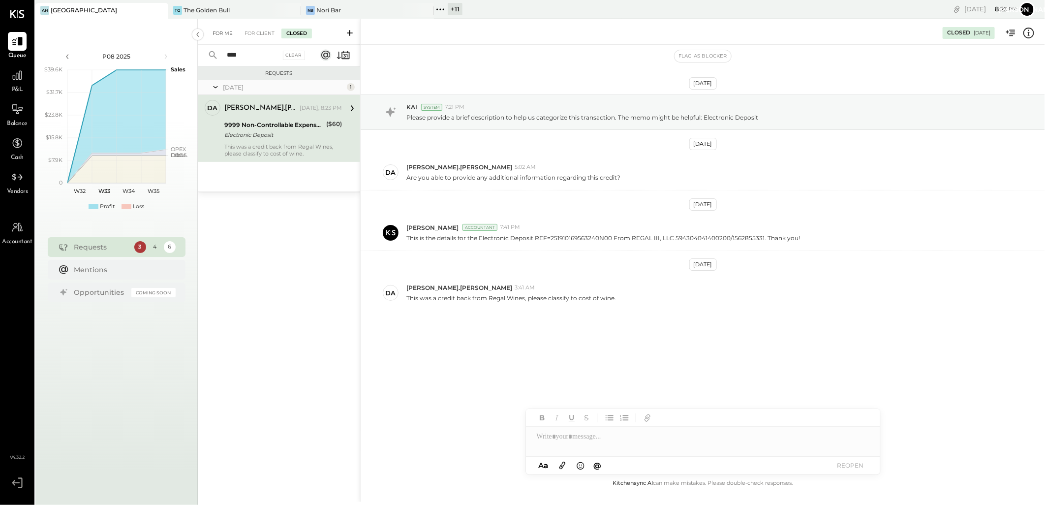
click at [217, 36] on div "For Me" at bounding box center [223, 34] width 30 height 10
